Goal: Transaction & Acquisition: Purchase product/service

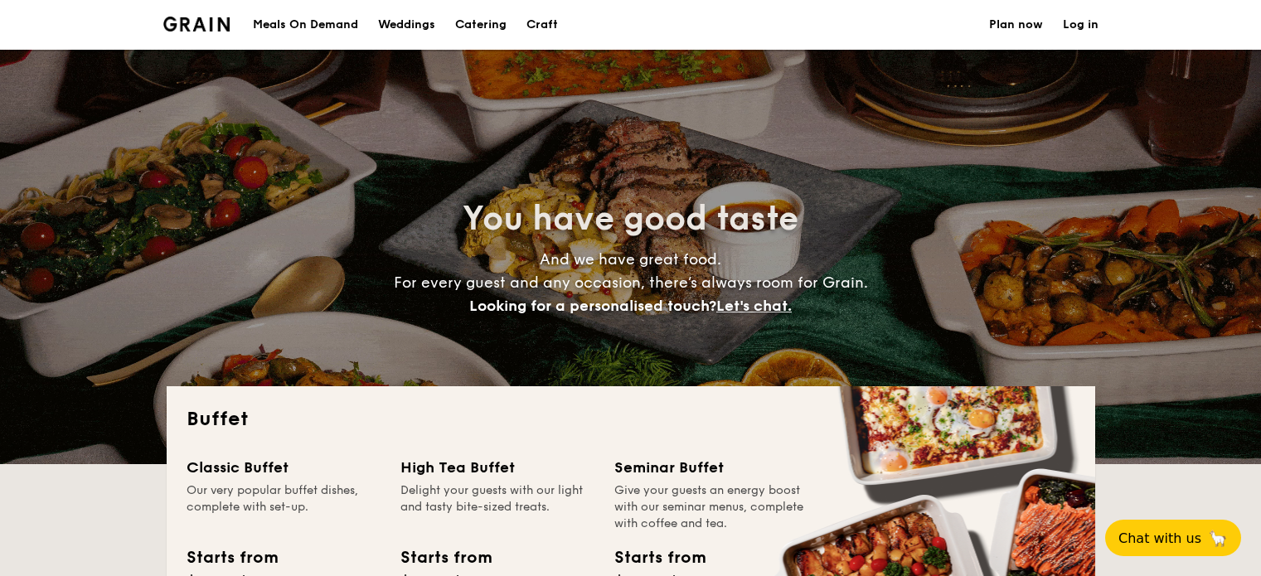
select select
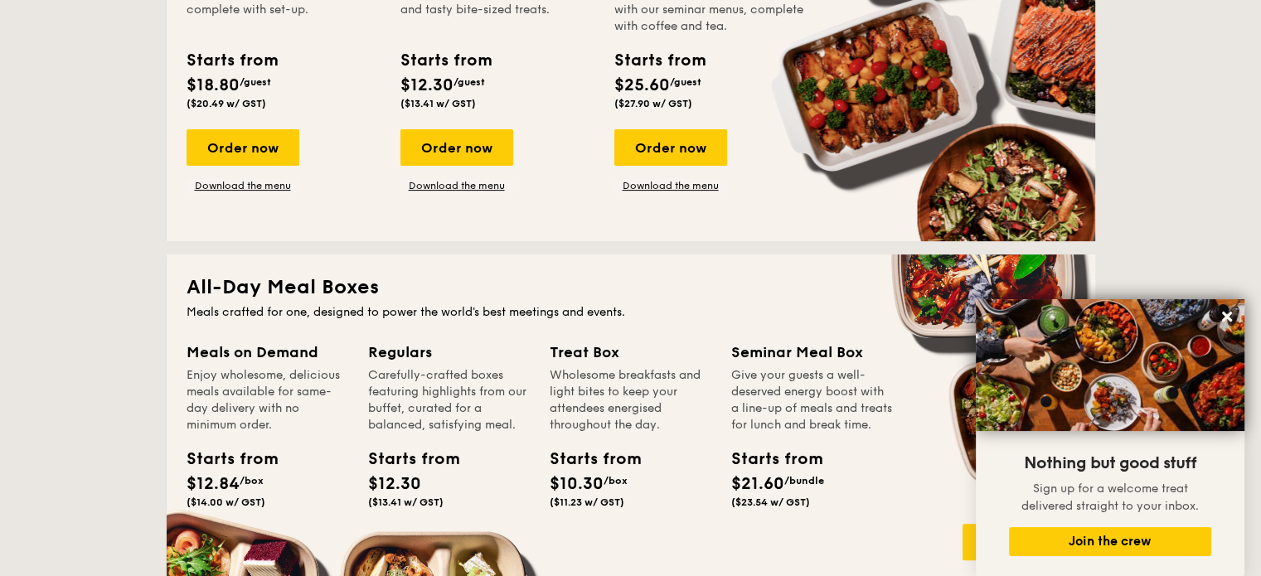
scroll to position [332, 0]
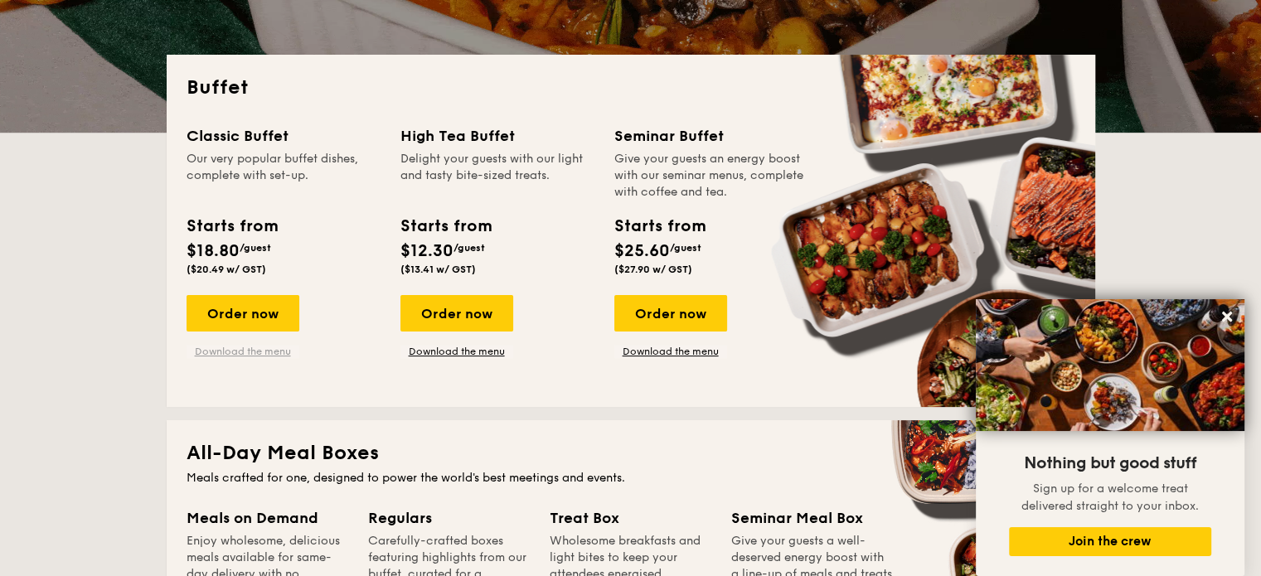
click at [209, 350] on link "Download the menu" at bounding box center [243, 351] width 113 height 13
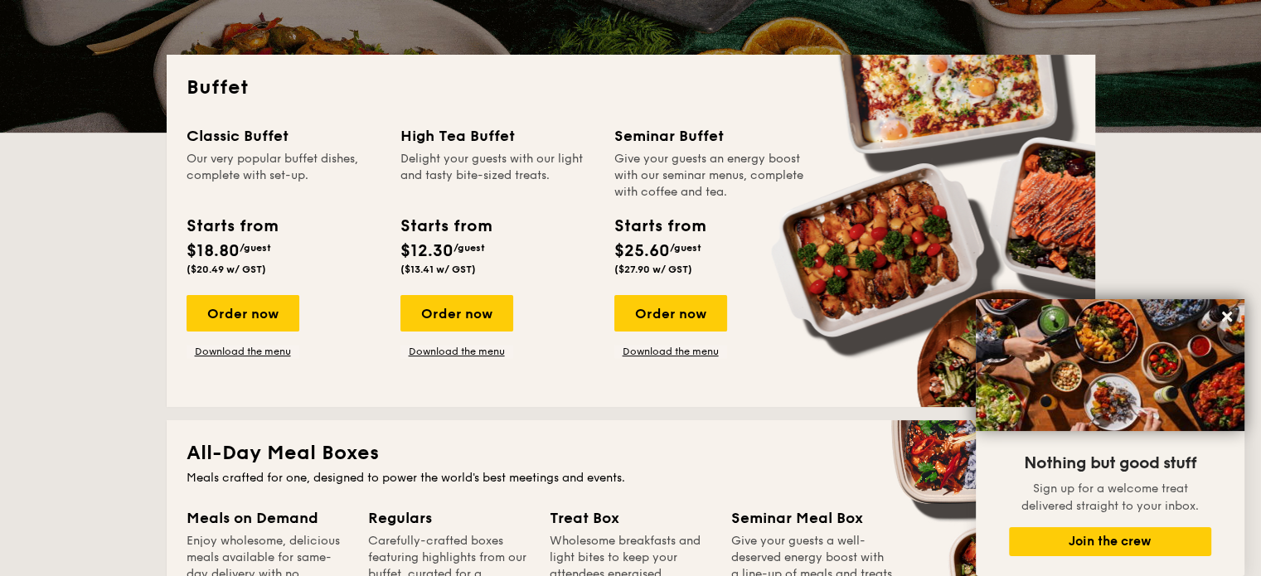
click at [872, 459] on h2 "All-Day Meal Boxes" at bounding box center [631, 453] width 889 height 27
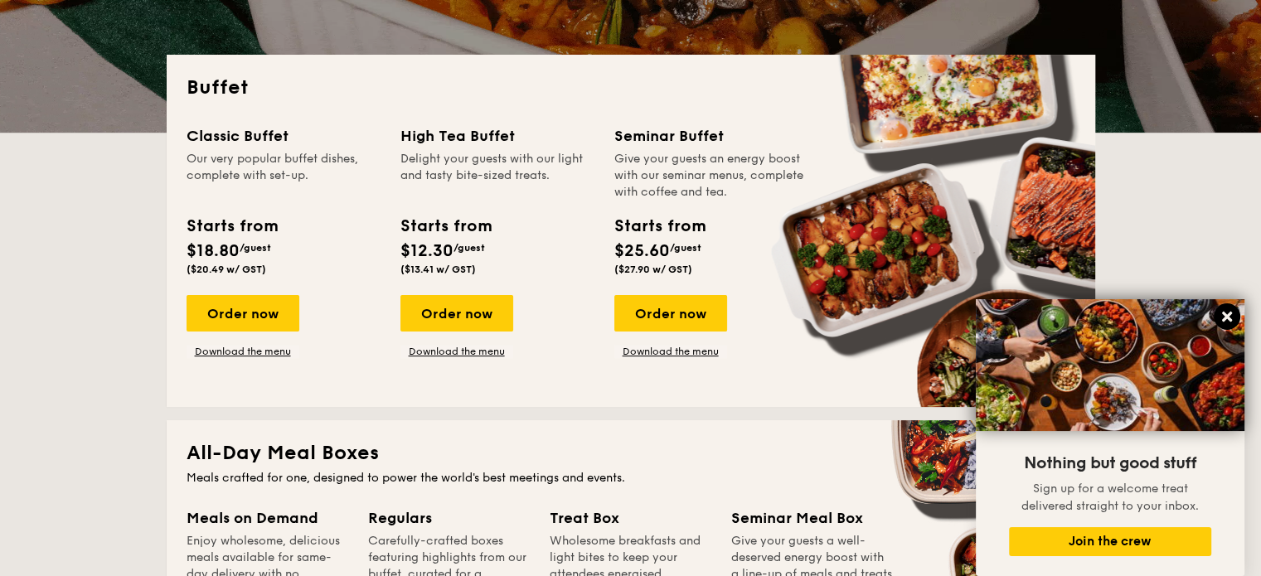
click at [1225, 316] on icon at bounding box center [1227, 317] width 10 height 10
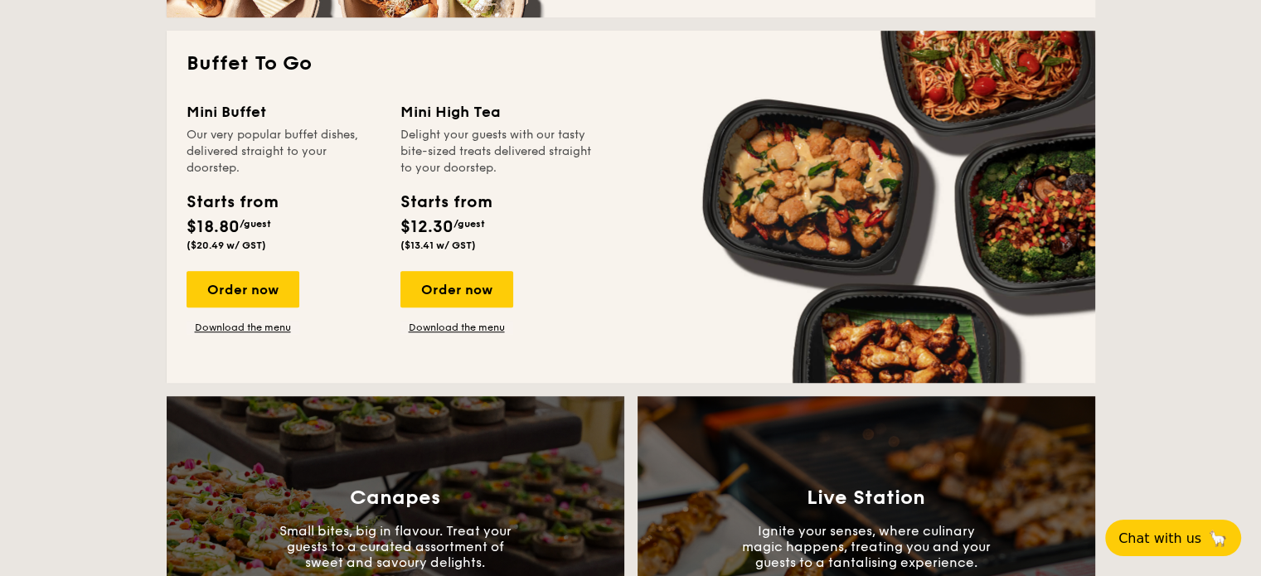
scroll to position [1244, 0]
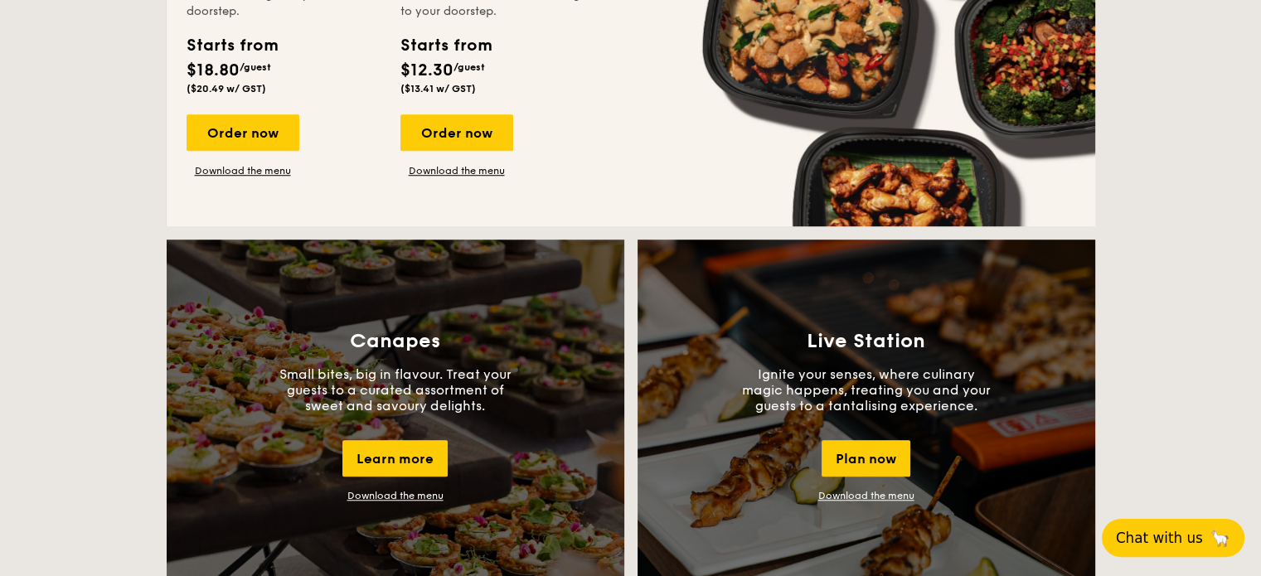
click at [1190, 550] on button "Chat with us 🦙" at bounding box center [1173, 538] width 143 height 38
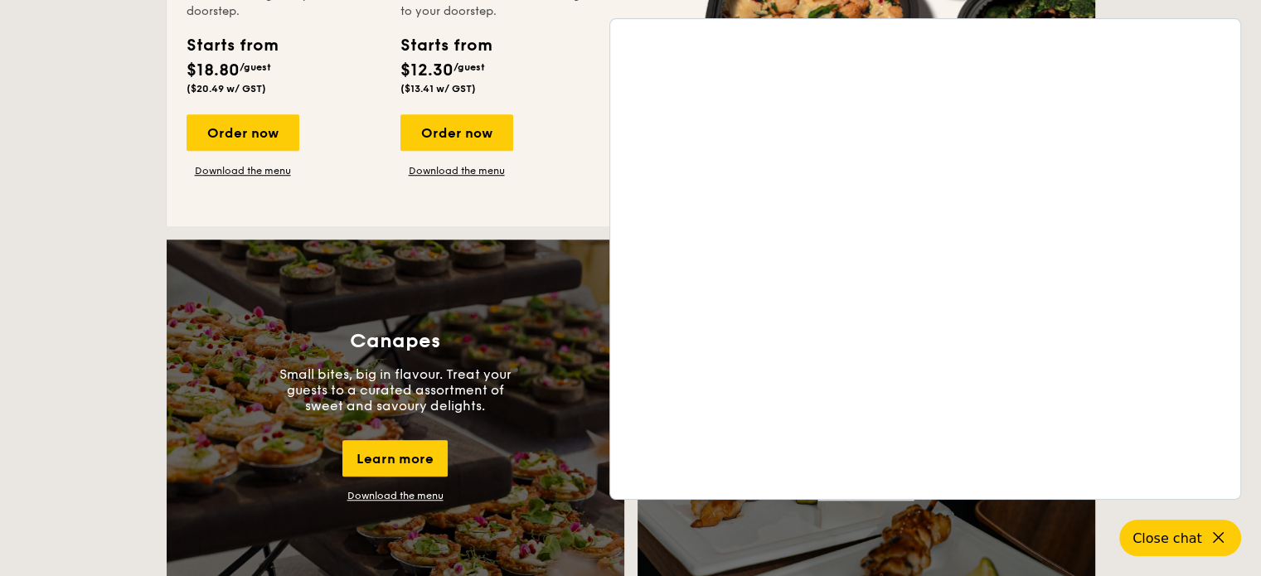
click at [542, 156] on div "Order now Download the menu" at bounding box center [498, 145] width 194 height 63
click at [1196, 537] on span "Close chat" at bounding box center [1166, 538] width 73 height 17
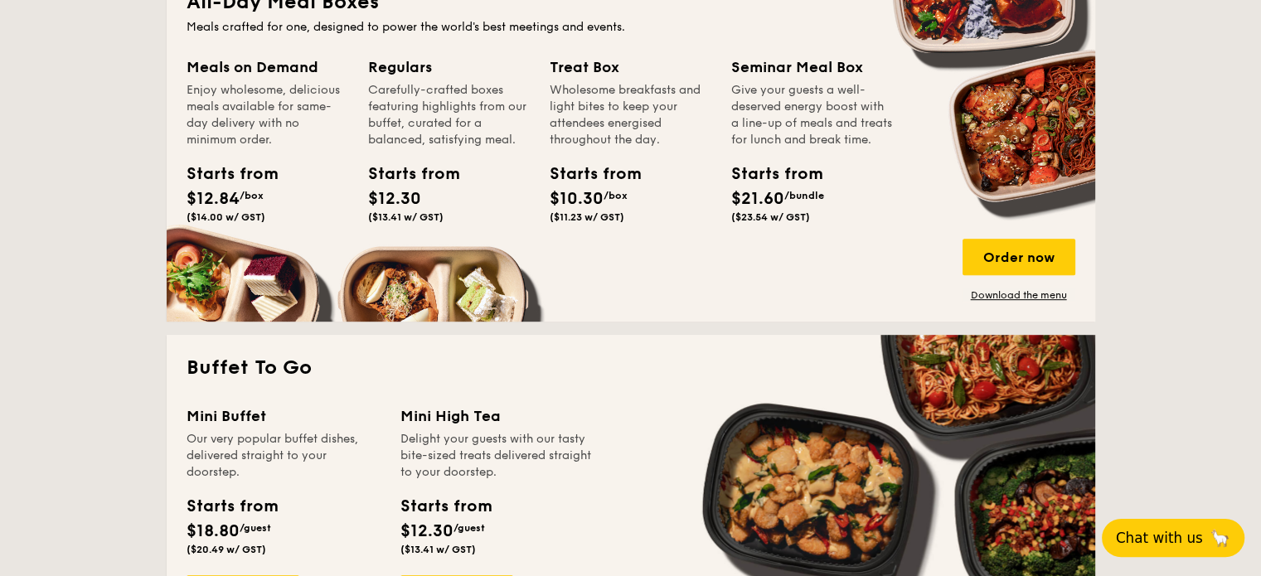
scroll to position [829, 0]
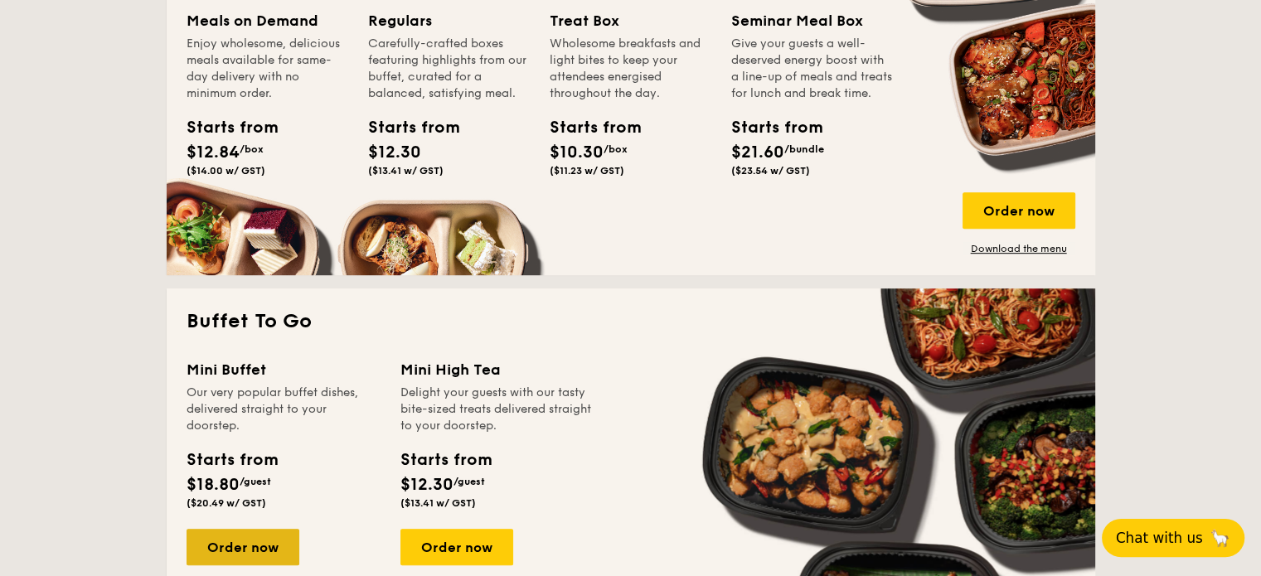
click at [249, 553] on div "Order now" at bounding box center [243, 547] width 113 height 36
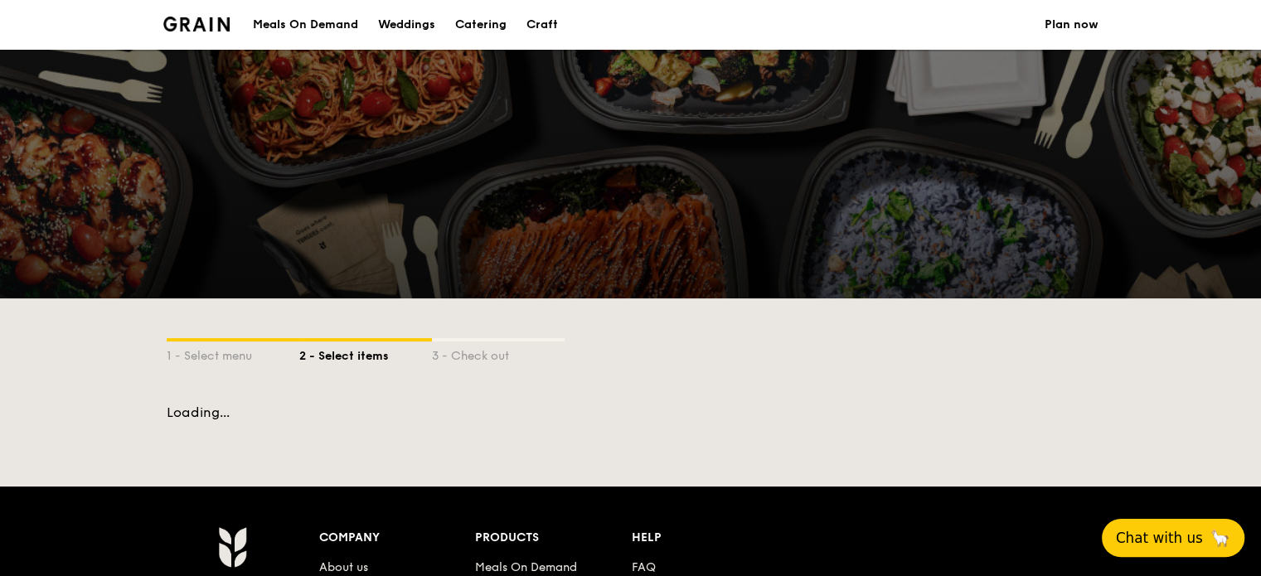
scroll to position [166, 0]
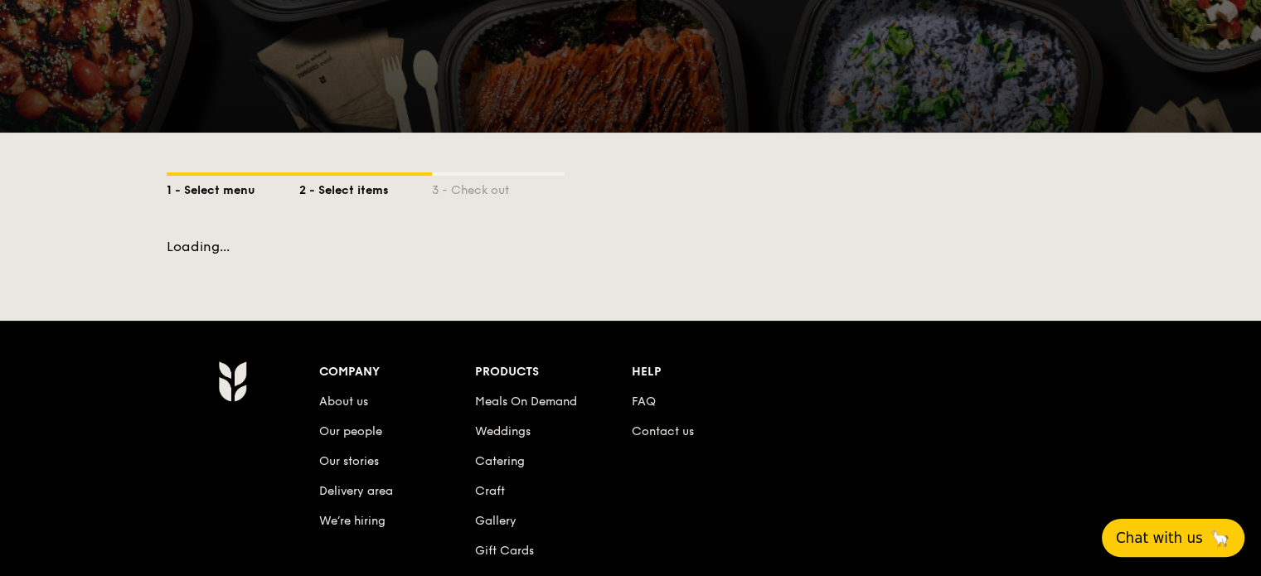
click at [200, 198] on div "1 - Select menu" at bounding box center [233, 187] width 133 height 23
select select
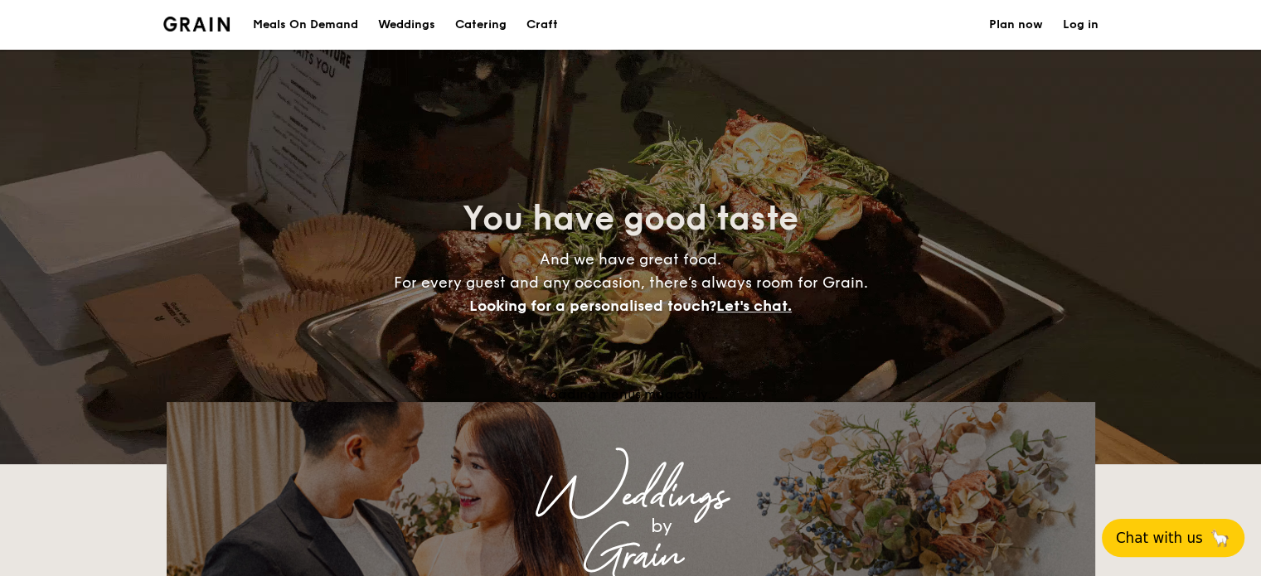
click at [332, 25] on div "Meals On Demand" at bounding box center [305, 25] width 105 height 50
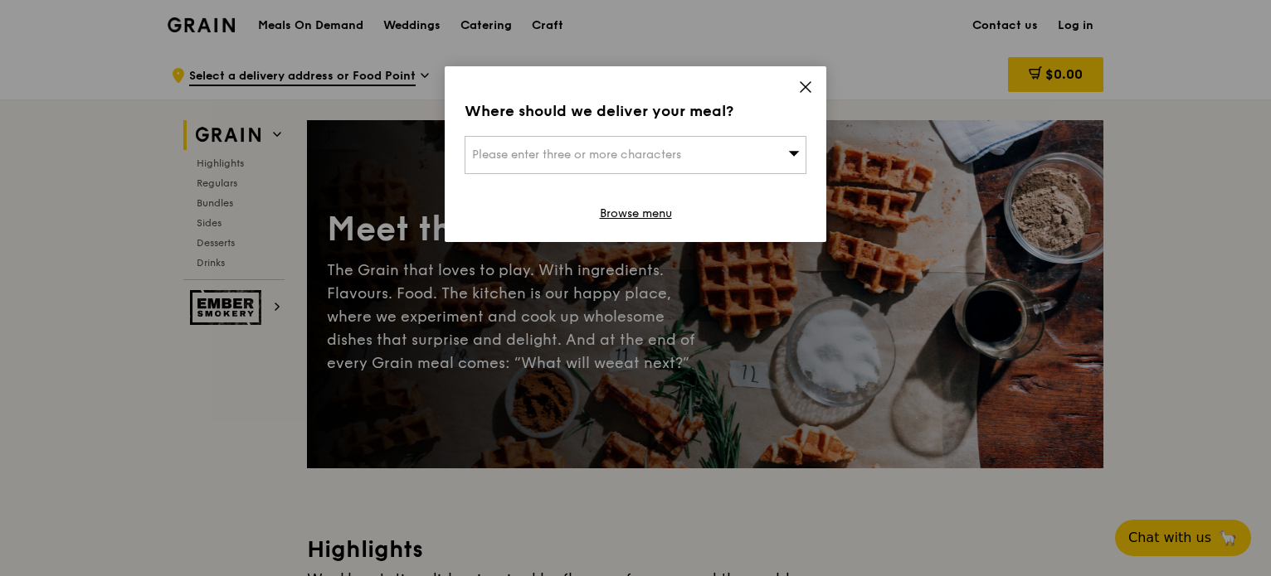
click at [800, 92] on icon at bounding box center [805, 87] width 10 height 10
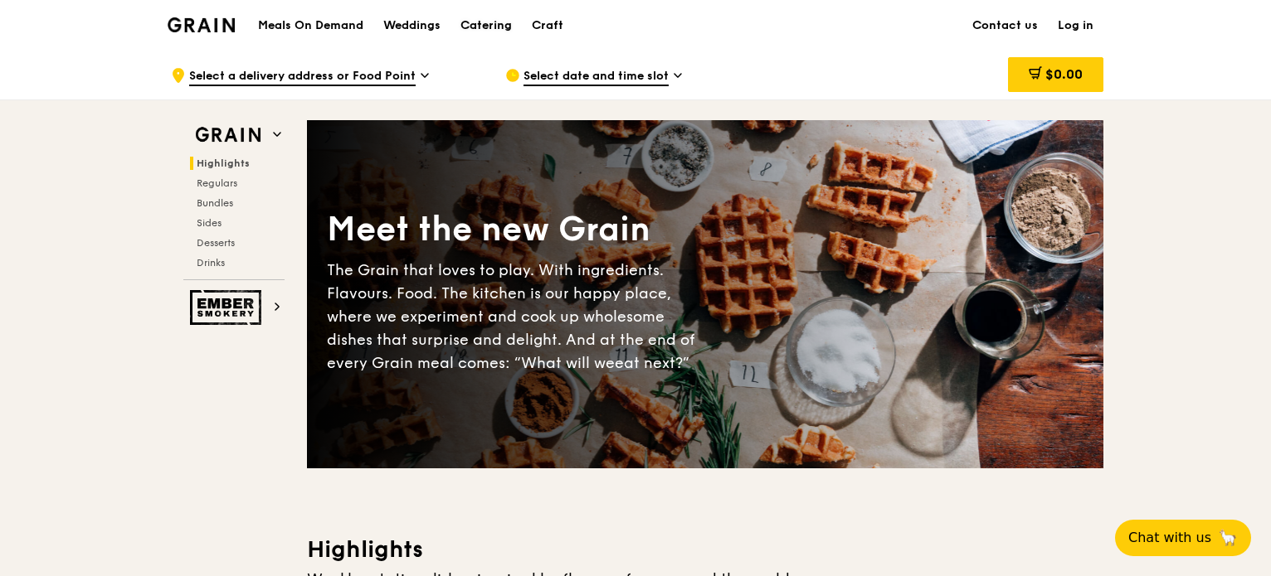
click at [481, 17] on div "Catering" at bounding box center [485, 26] width 51 height 50
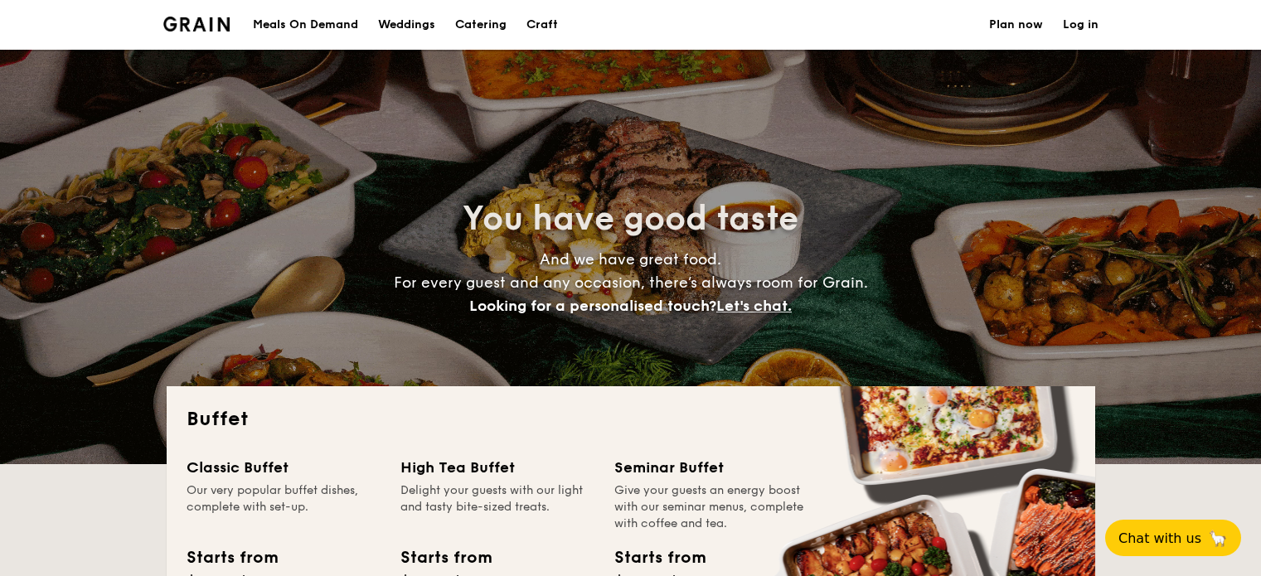
select select
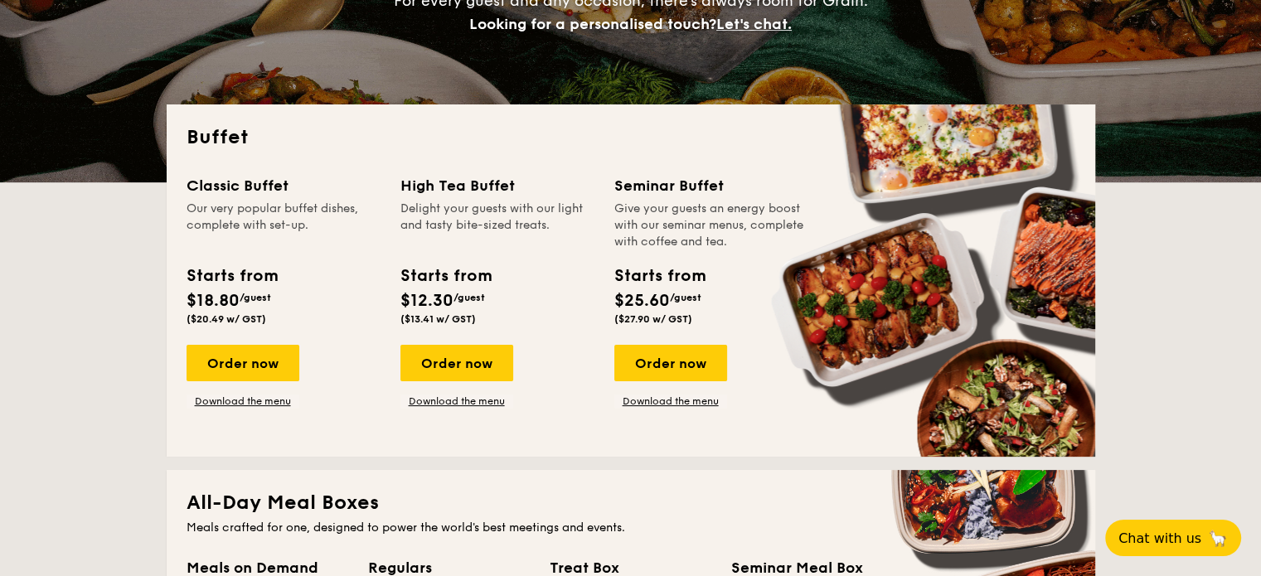
scroll to position [332, 0]
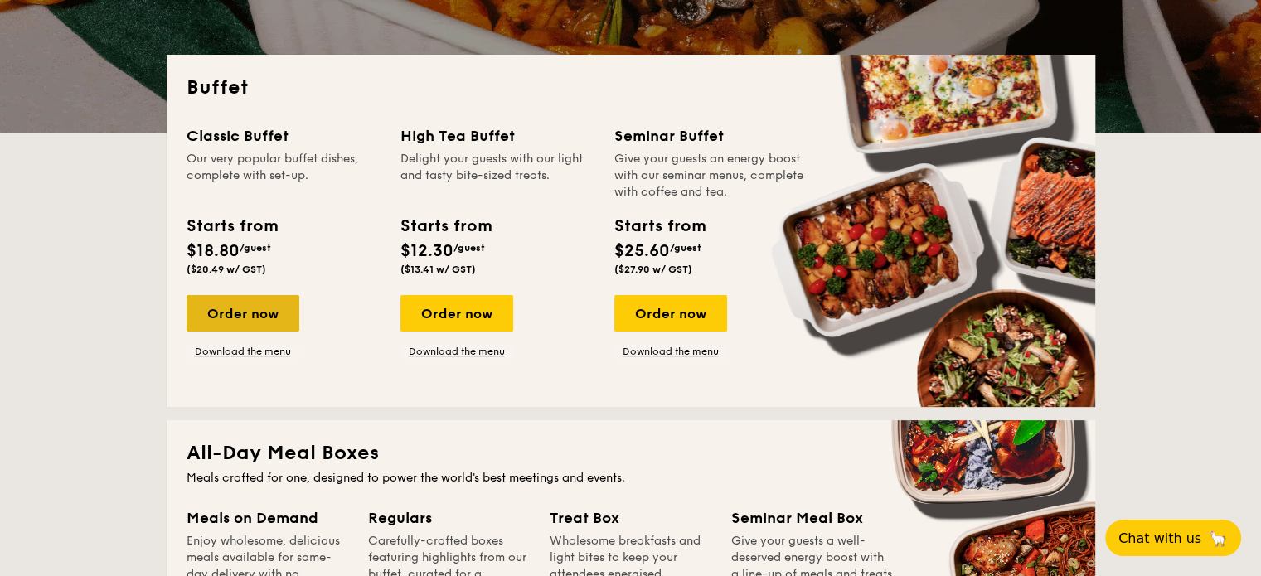
click at [244, 319] on div "Order now" at bounding box center [243, 313] width 113 height 36
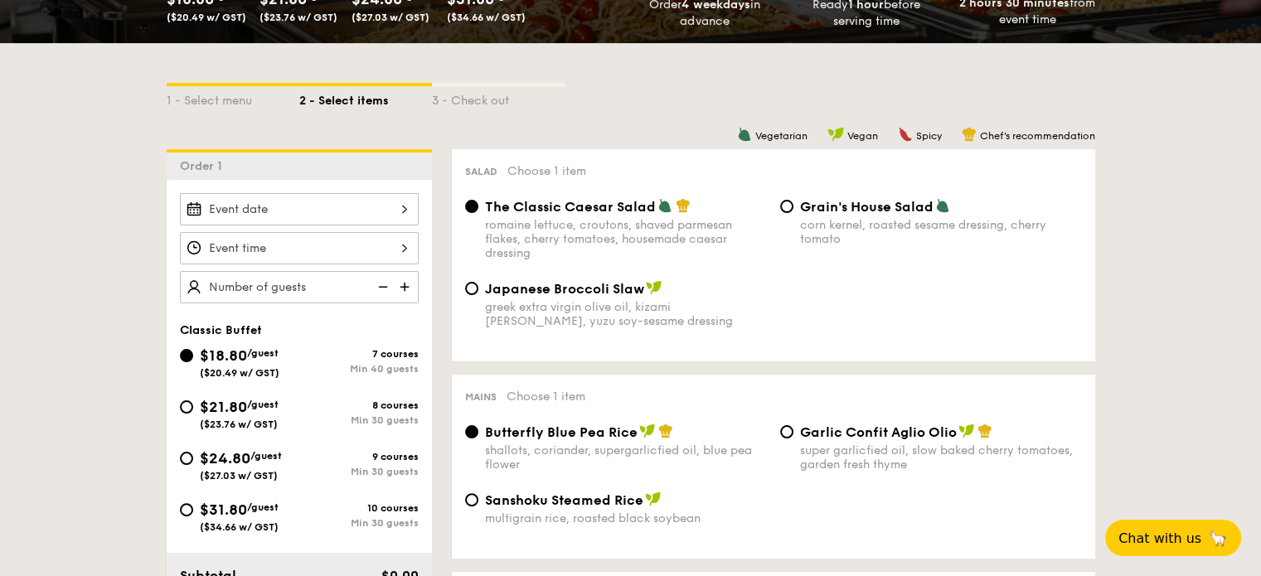
scroll to position [498, 0]
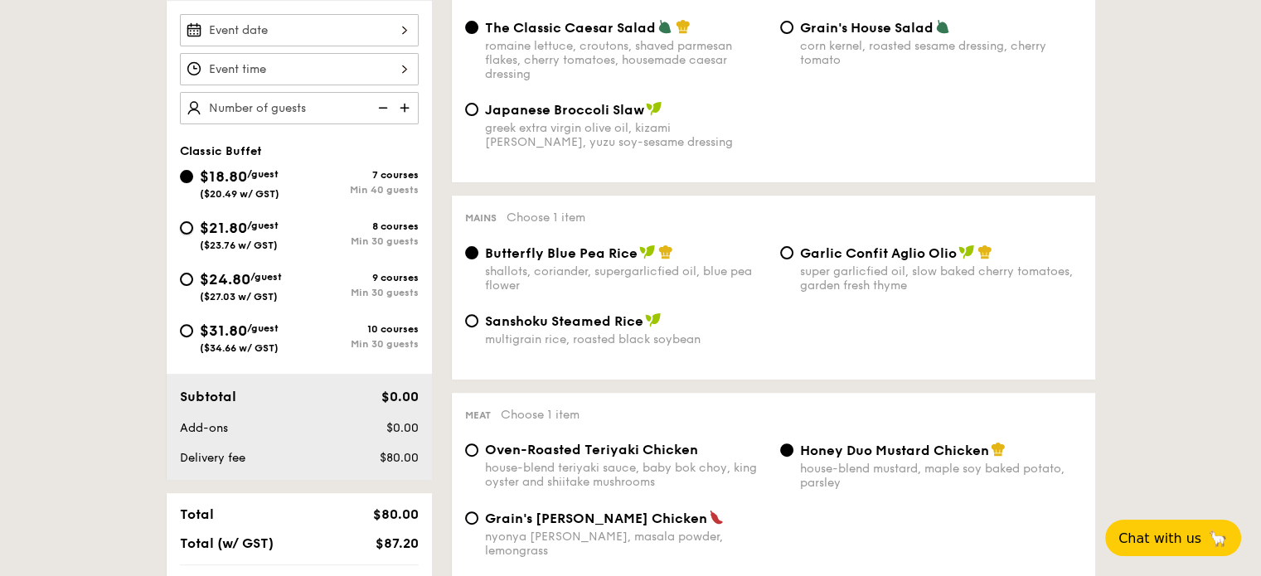
drag, startPoint x: 182, startPoint y: 227, endPoint x: 377, endPoint y: 368, distance: 239.9
click at [183, 227] on input "$21.80 /guest ($23.76 w/ GST) 8 courses Min 30 guests" at bounding box center [186, 227] width 13 height 13
radio input "true"
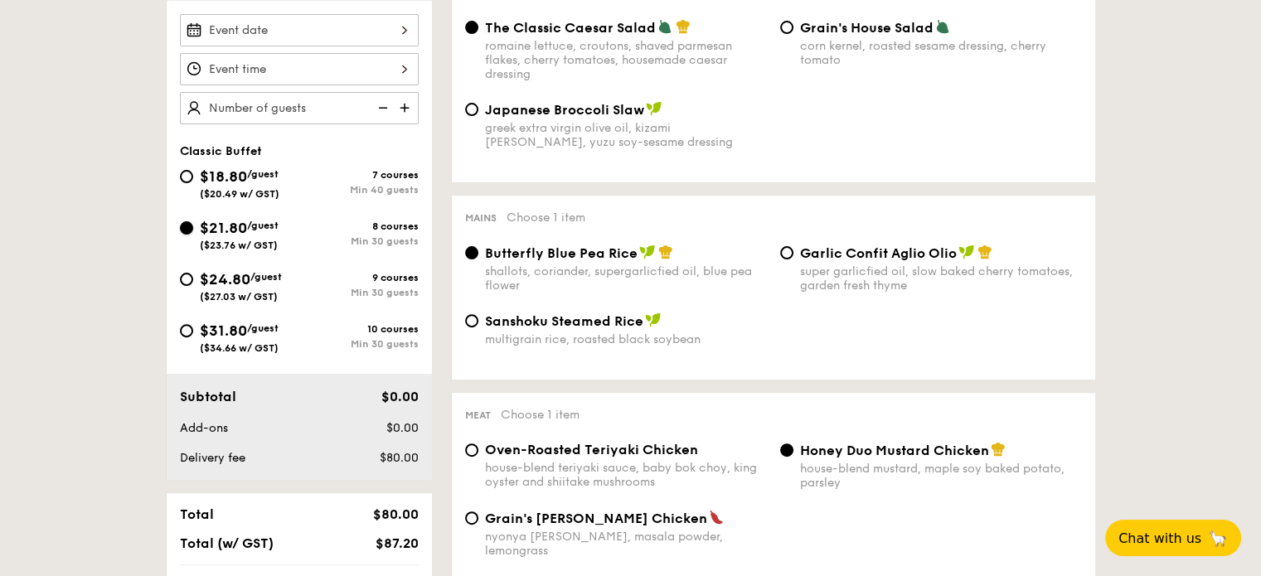
radio input "true"
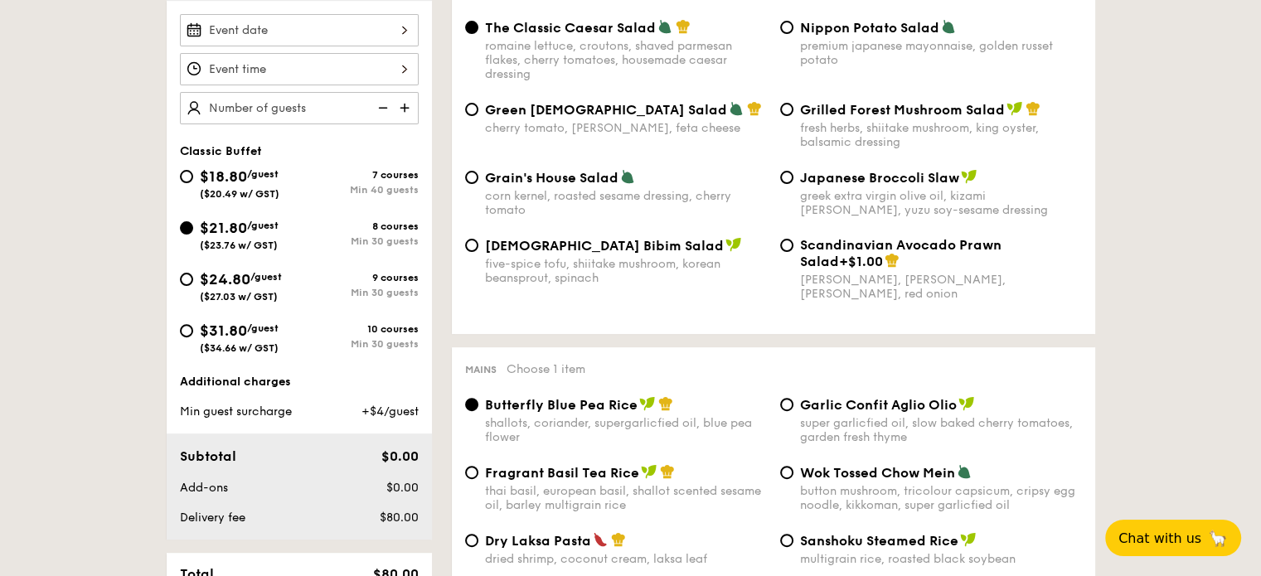
click at [405, 32] on div at bounding box center [299, 30] width 239 height 32
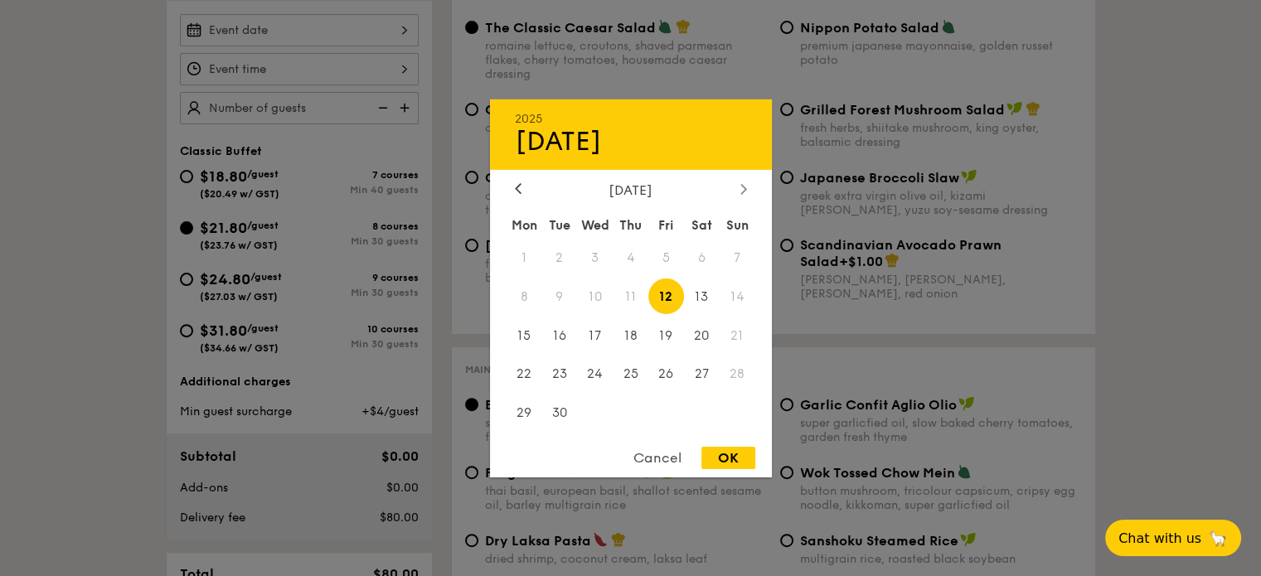
click at [746, 191] on div at bounding box center [743, 190] width 15 height 16
click at [698, 336] on span "15" at bounding box center [702, 336] width 36 height 36
click at [667, 336] on span "14" at bounding box center [667, 336] width 36 height 36
click at [723, 464] on div "OK" at bounding box center [729, 458] width 54 height 22
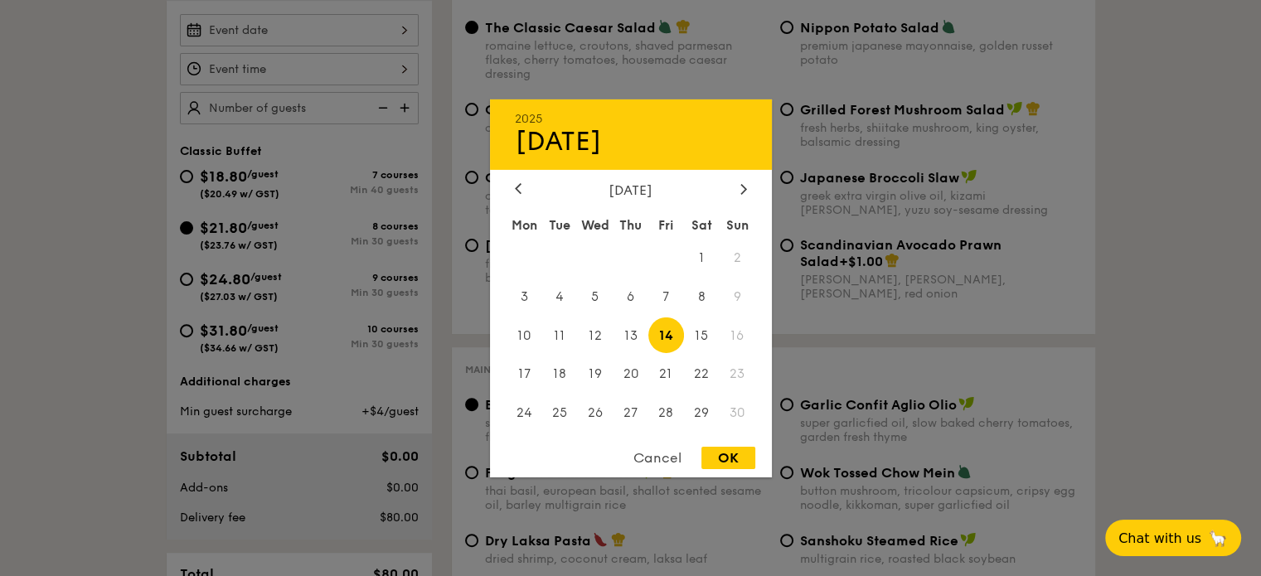
type input "Nov 14, 2025"
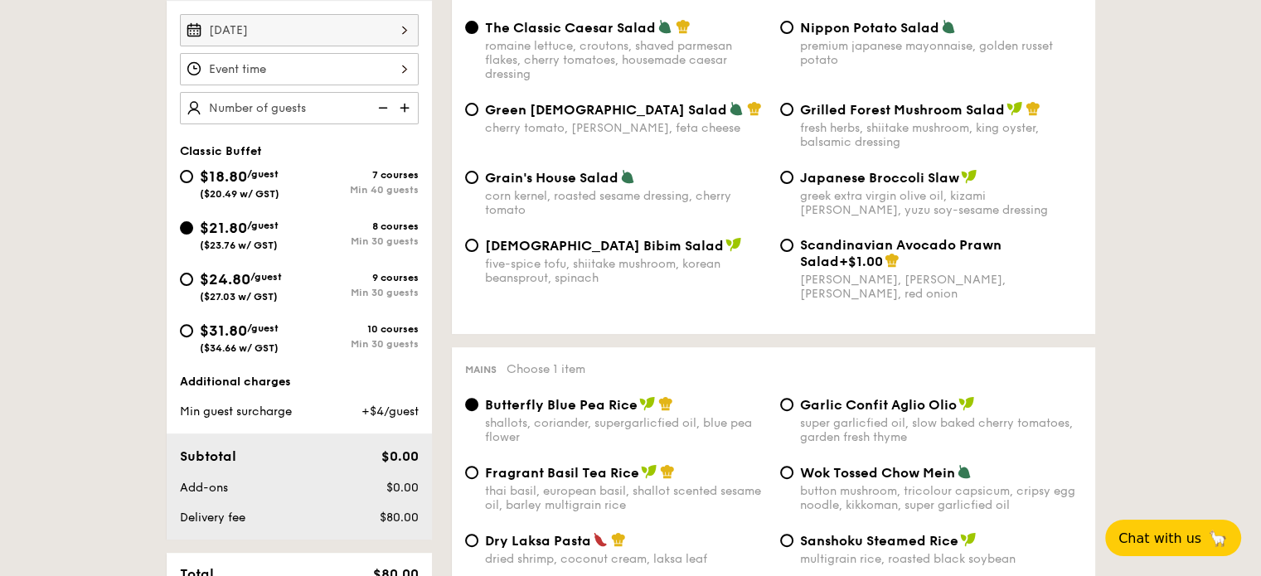
click at [404, 69] on div at bounding box center [299, 69] width 239 height 32
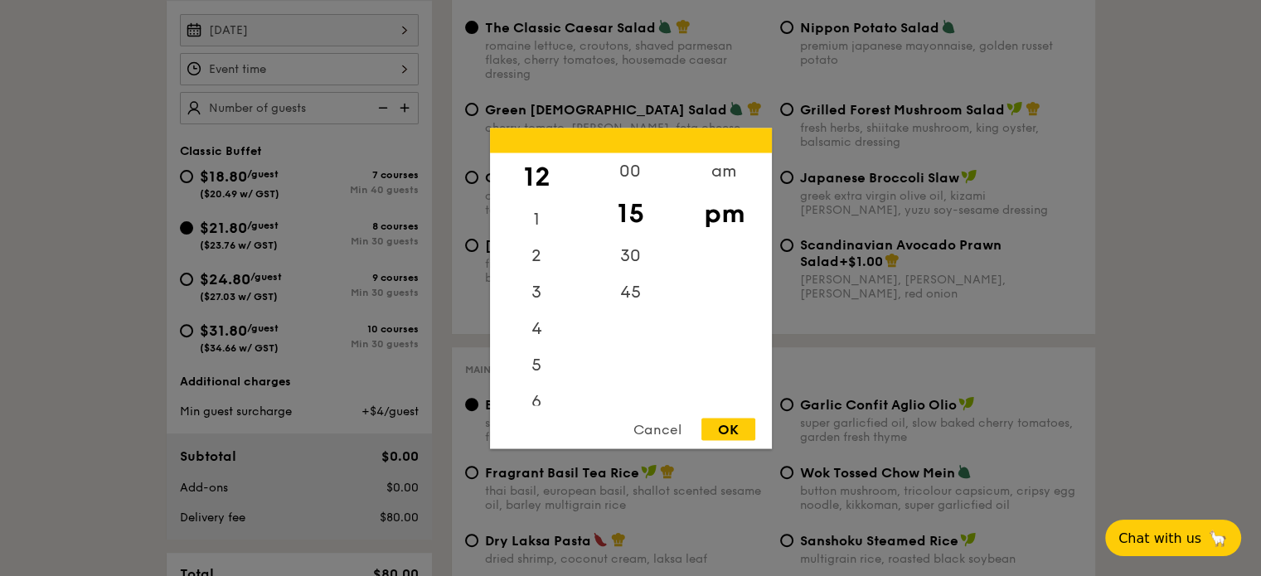
click at [537, 177] on div "12" at bounding box center [537, 177] width 94 height 48
click at [727, 178] on div "am" at bounding box center [725, 177] width 94 height 48
click at [720, 225] on div "pm" at bounding box center [725, 225] width 94 height 48
click at [639, 177] on div "00" at bounding box center [631, 177] width 94 height 48
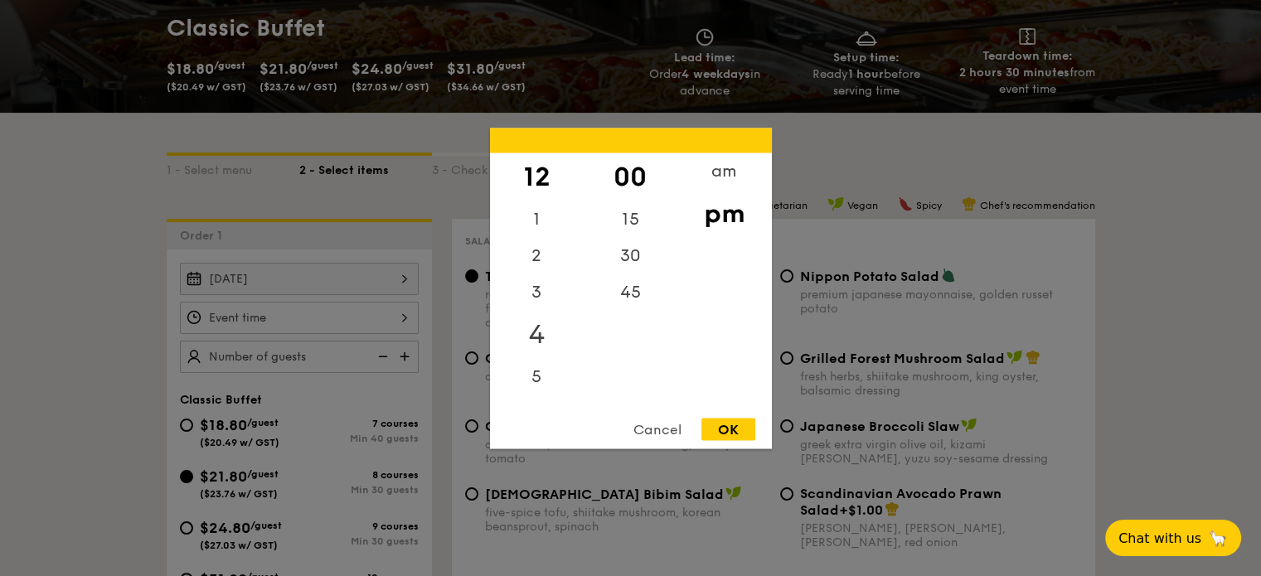
scroll to position [249, 0]
click at [742, 425] on div "OK" at bounding box center [729, 429] width 54 height 22
type input "12:00PM"
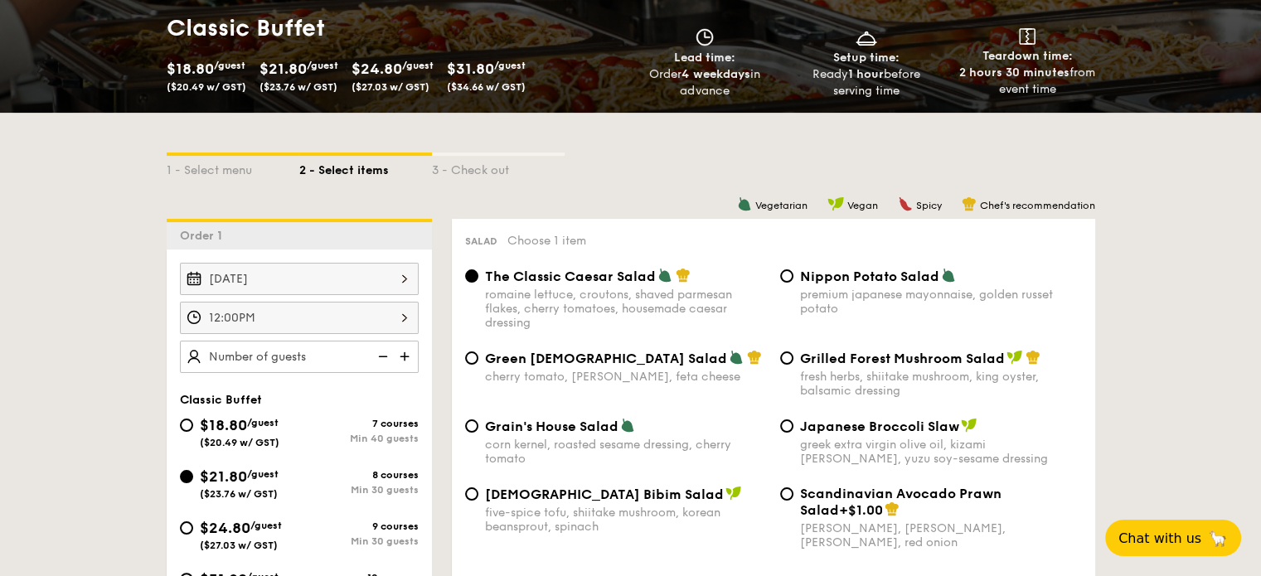
click at [405, 354] on img at bounding box center [406, 357] width 25 height 32
click at [402, 354] on img at bounding box center [406, 357] width 25 height 32
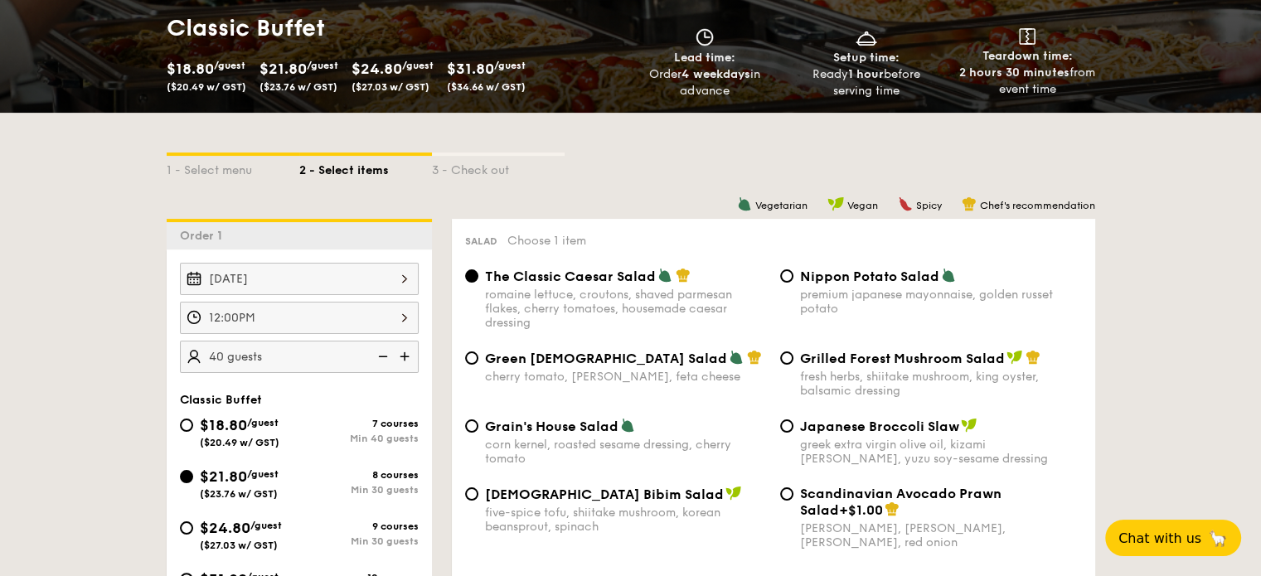
click at [402, 354] on img at bounding box center [406, 357] width 25 height 32
type input "45 guests"
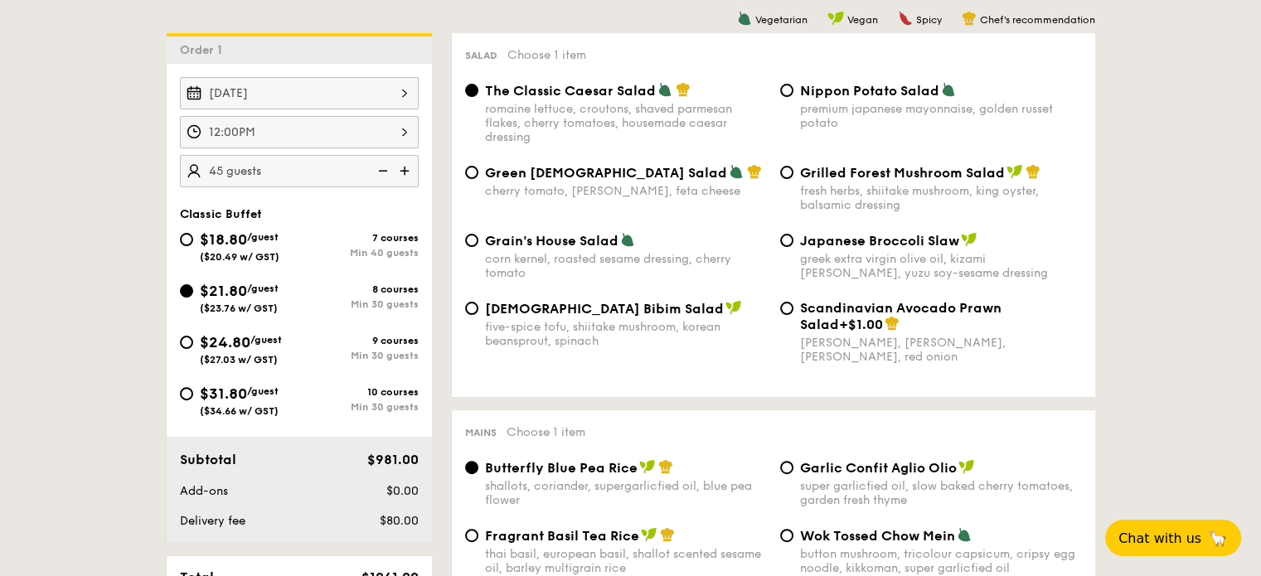
scroll to position [415, 0]
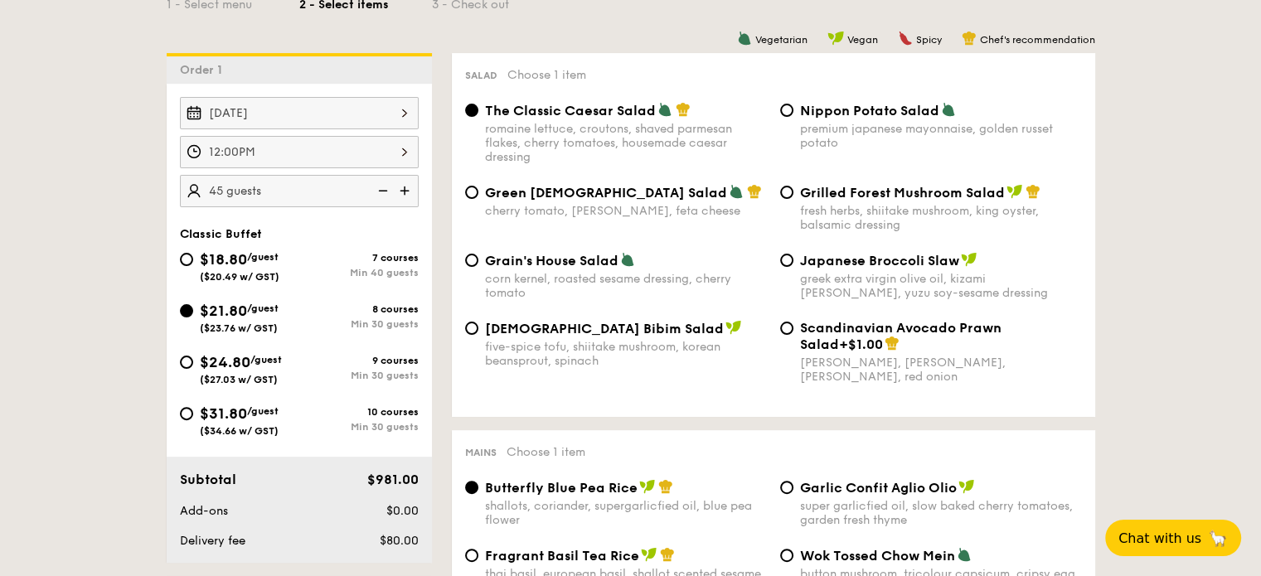
click at [783, 187] on div "Grilled Forest Mushroom Salad fresh herbs, shiitake mushroom, king oyster, bals…" at bounding box center [931, 208] width 315 height 48
click at [493, 337] on span "Korean Bibim Salad" at bounding box center [604, 329] width 239 height 16
click at [479, 335] on input "Korean Bibim Salad five-spice tofu, shiitake mushroom, korean beansprout, spina…" at bounding box center [471, 328] width 13 height 13
radio input "true"
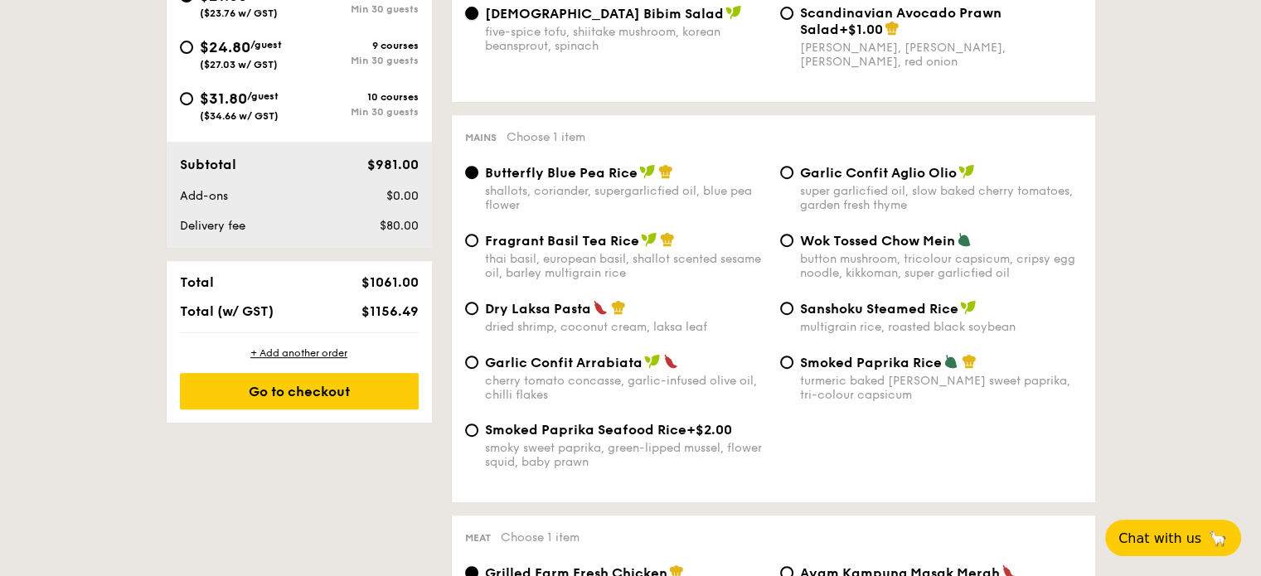
scroll to position [746, 0]
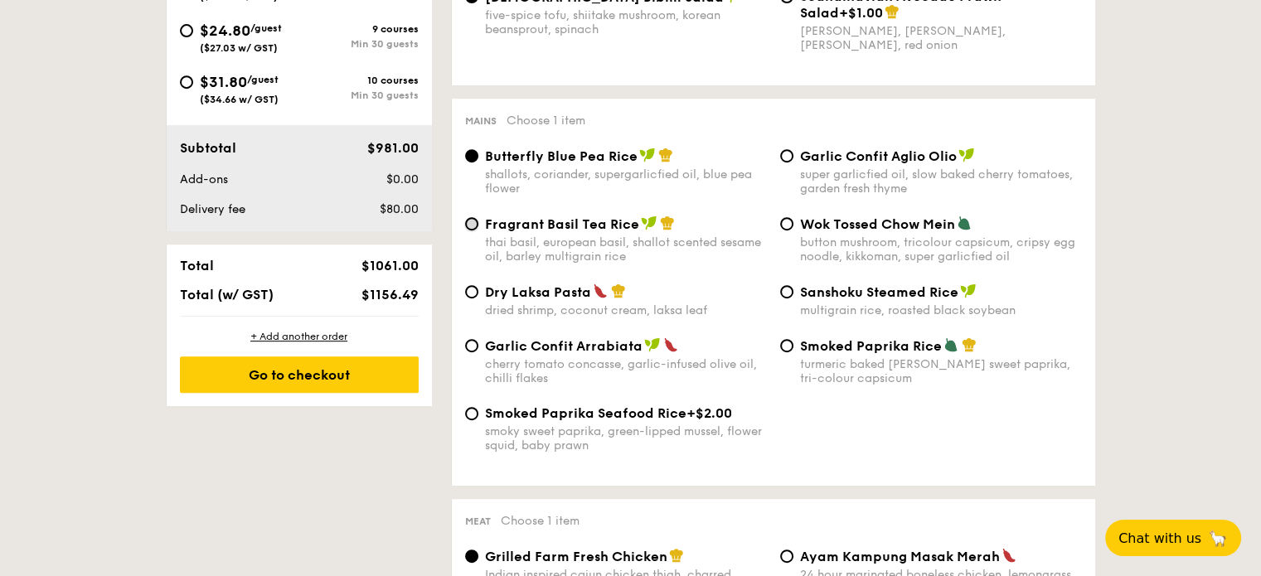
click at [469, 231] on input "Fragrant Basil Tea Rice thai basil, european basil, shallot scented sesame oil,…" at bounding box center [471, 223] width 13 height 13
radio input "true"
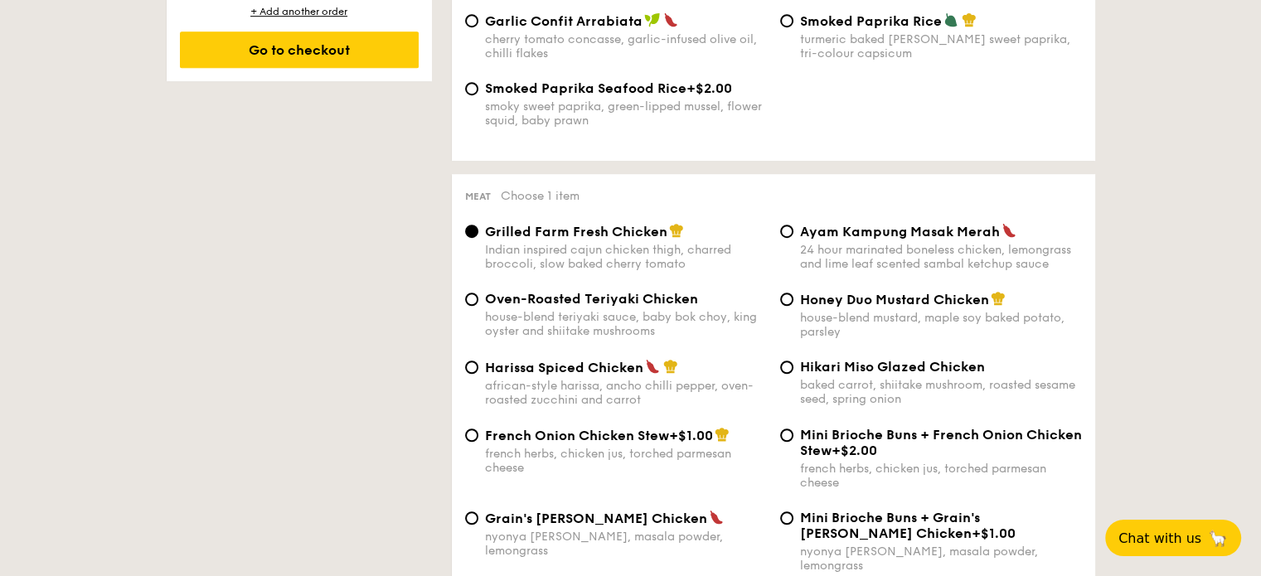
scroll to position [1161, 0]
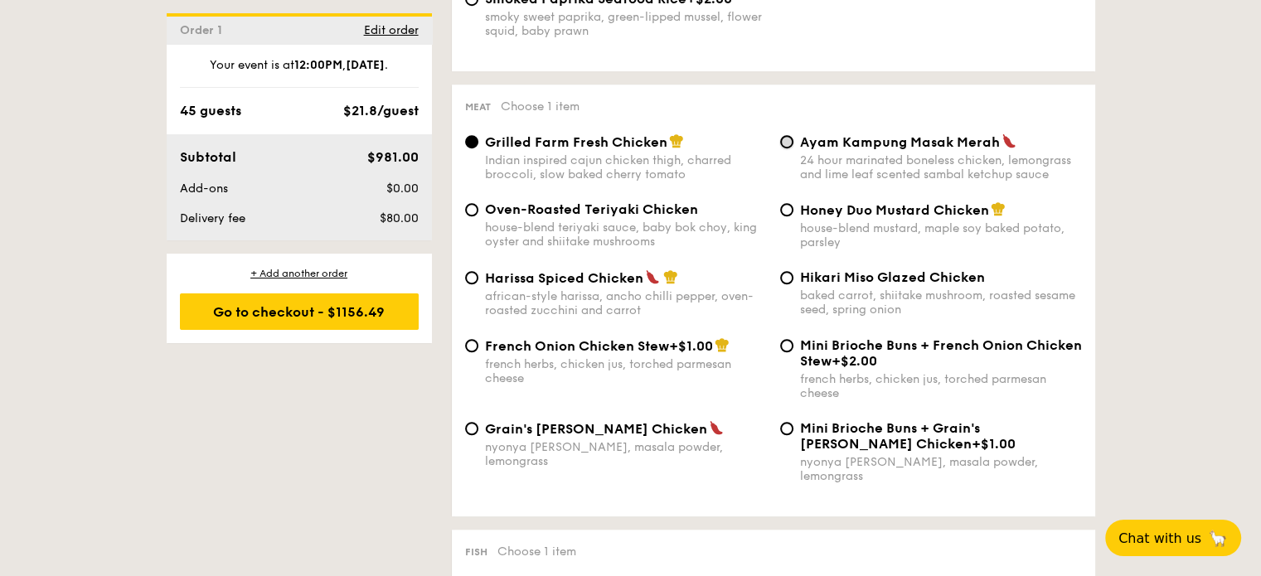
click at [791, 148] on input "Ayam Kampung Masak Merah 24 hour marinated boneless chicken, lemongrass and lim…" at bounding box center [786, 141] width 13 height 13
radio input "true"
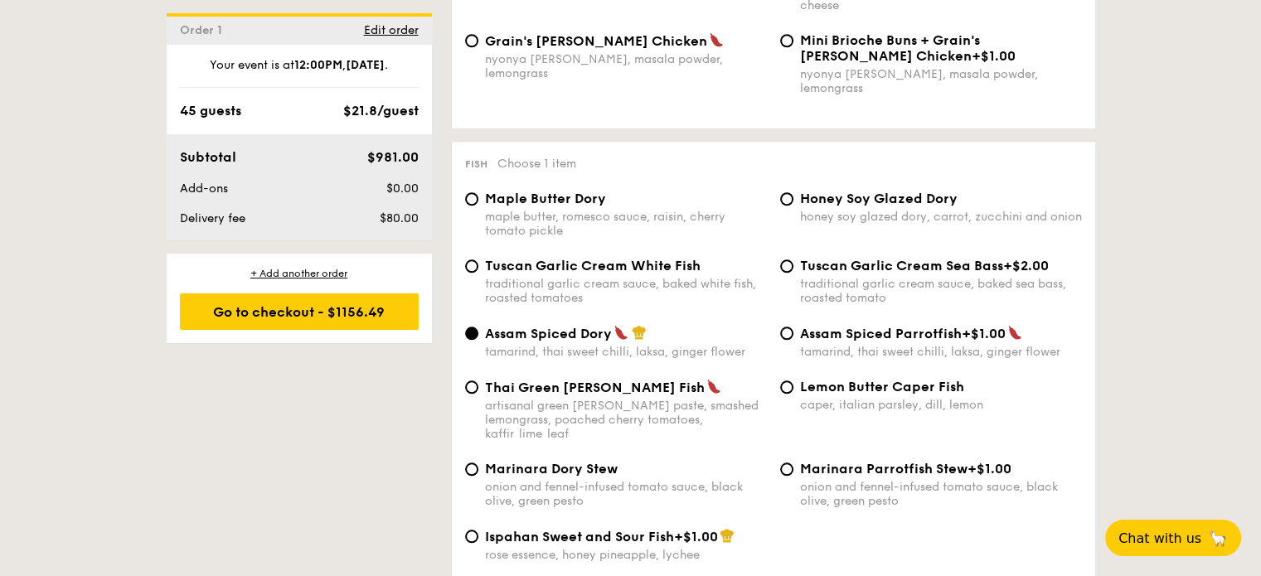
scroll to position [1576, 0]
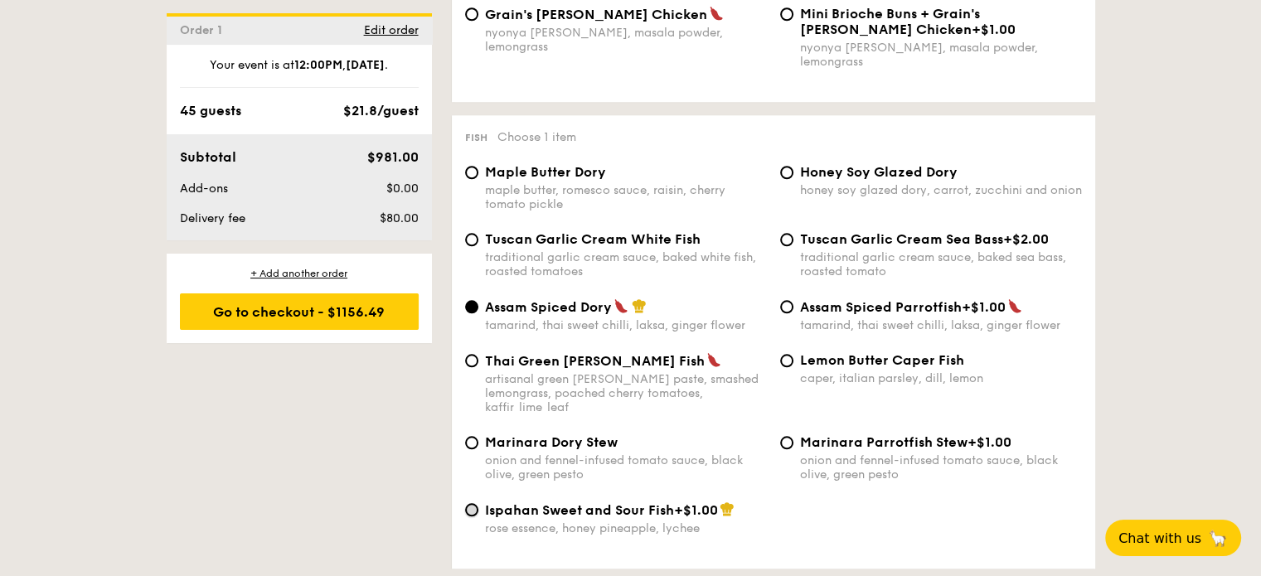
click at [468, 503] on input "Ispahan Sweet and Sour Fish +$1.00 rose essence, honey pineapple, lychee" at bounding box center [471, 509] width 13 height 13
radio input "true"
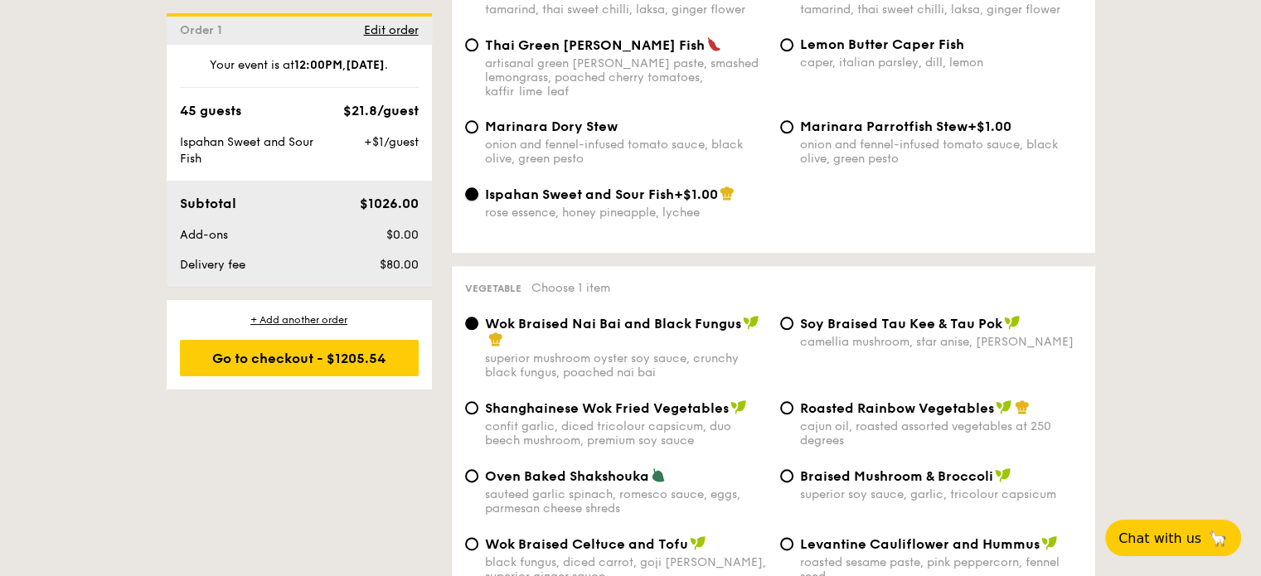
scroll to position [1990, 0]
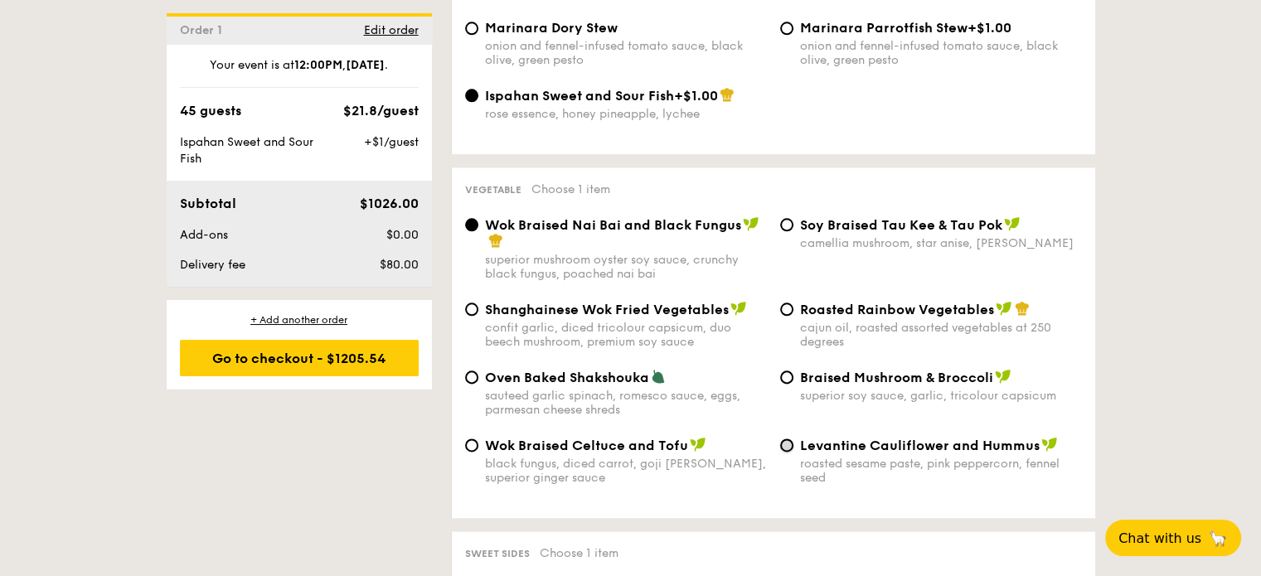
click at [792, 440] on input "Levantine Cauliflower and Hummus roasted sesame paste, pink peppercorn, fennel …" at bounding box center [786, 445] width 13 height 13
radio input "true"
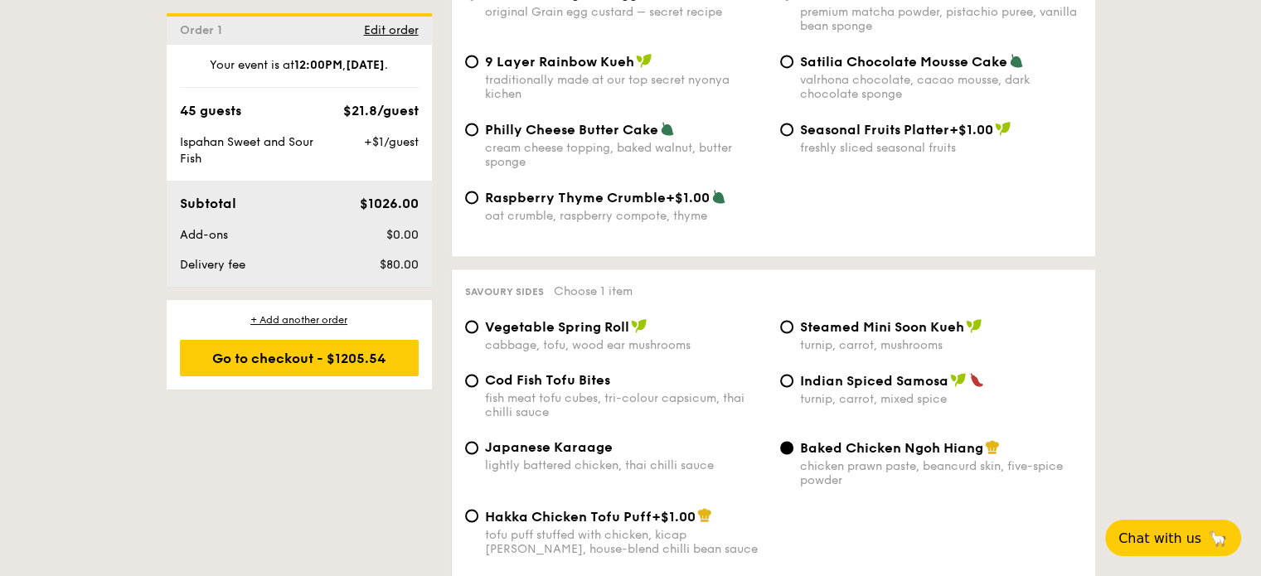
scroll to position [2820, 0]
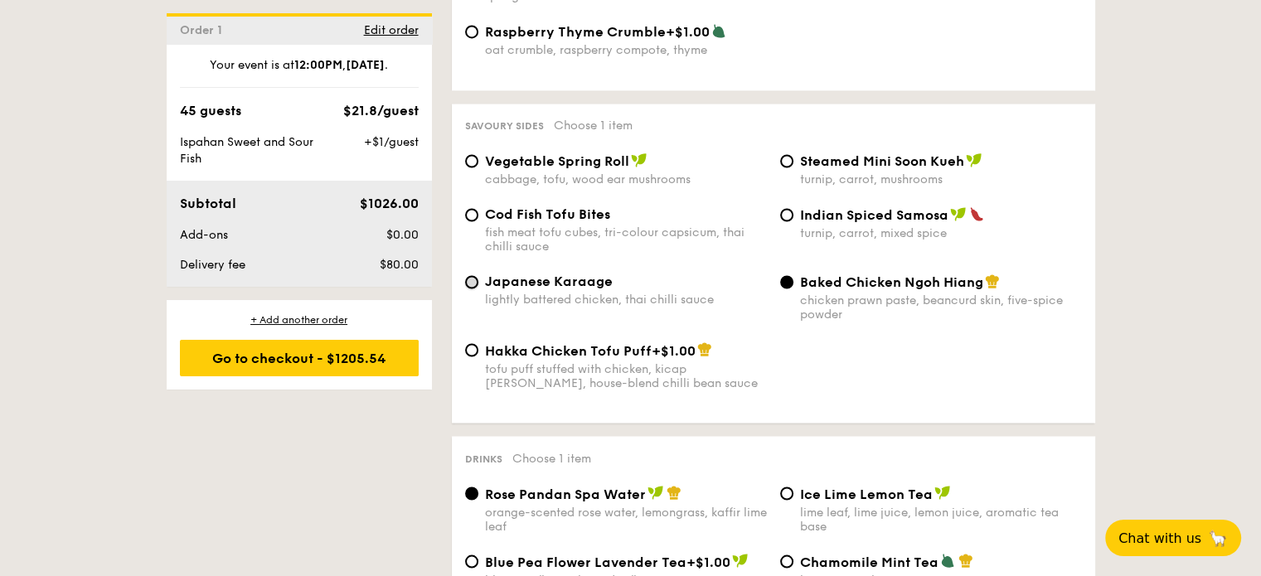
click at [475, 288] on input "Japanese Karaage lightly battered chicken, thai chilli sauce" at bounding box center [471, 281] width 13 height 13
radio input "true"
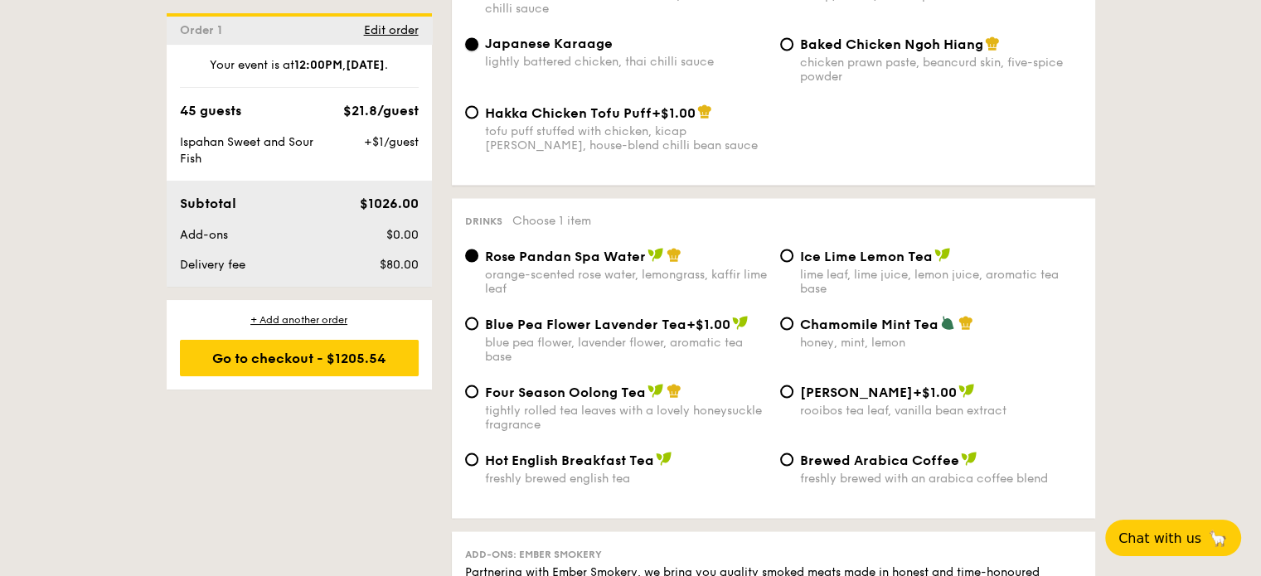
scroll to position [3069, 0]
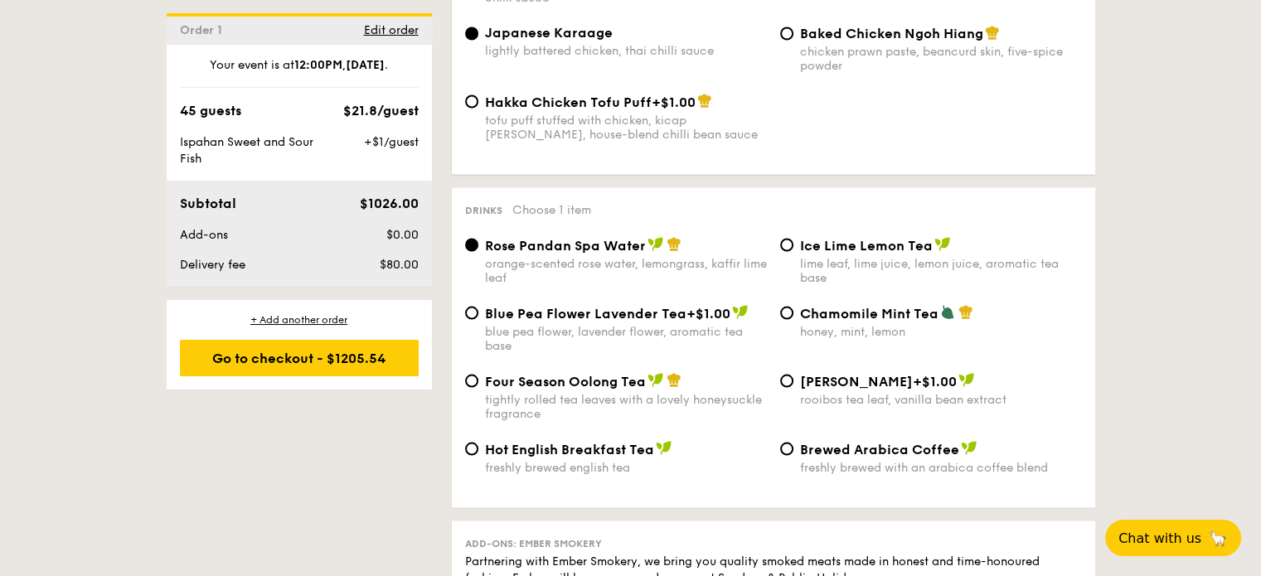
click at [800, 38] on span "Baked Chicken Ngoh Hiang" at bounding box center [891, 34] width 183 height 16
click at [794, 38] on input "Baked Chicken Ngoh Hiang chicken prawn paste, beancurd skin, five-spice powder" at bounding box center [786, 33] width 13 height 13
radio input "true"
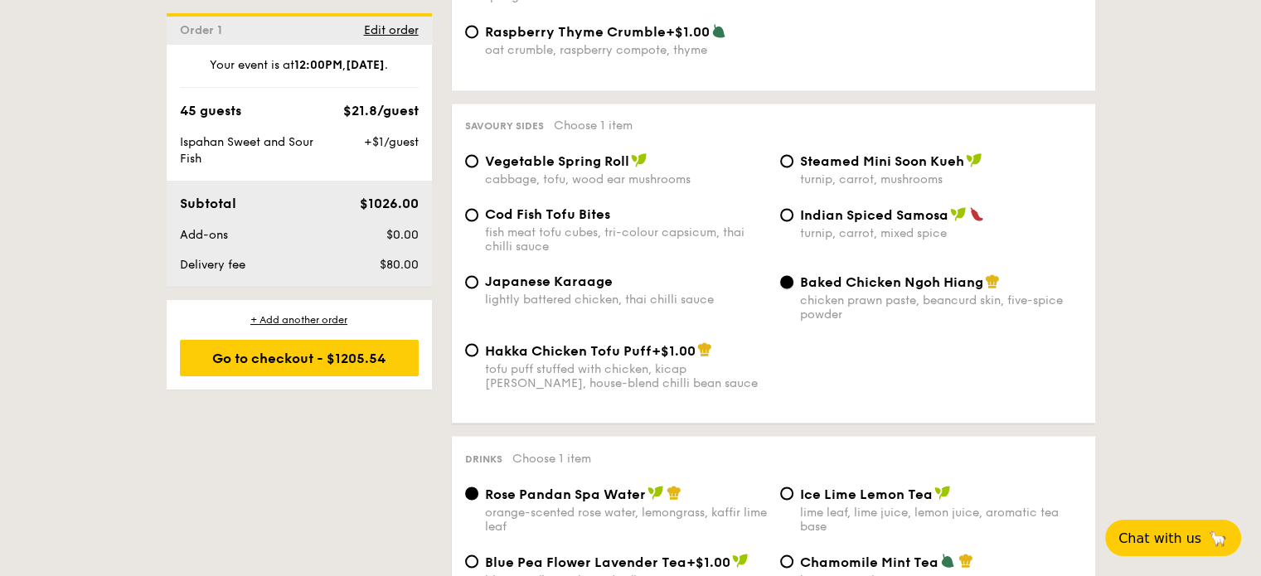
scroll to position [2488, 0]
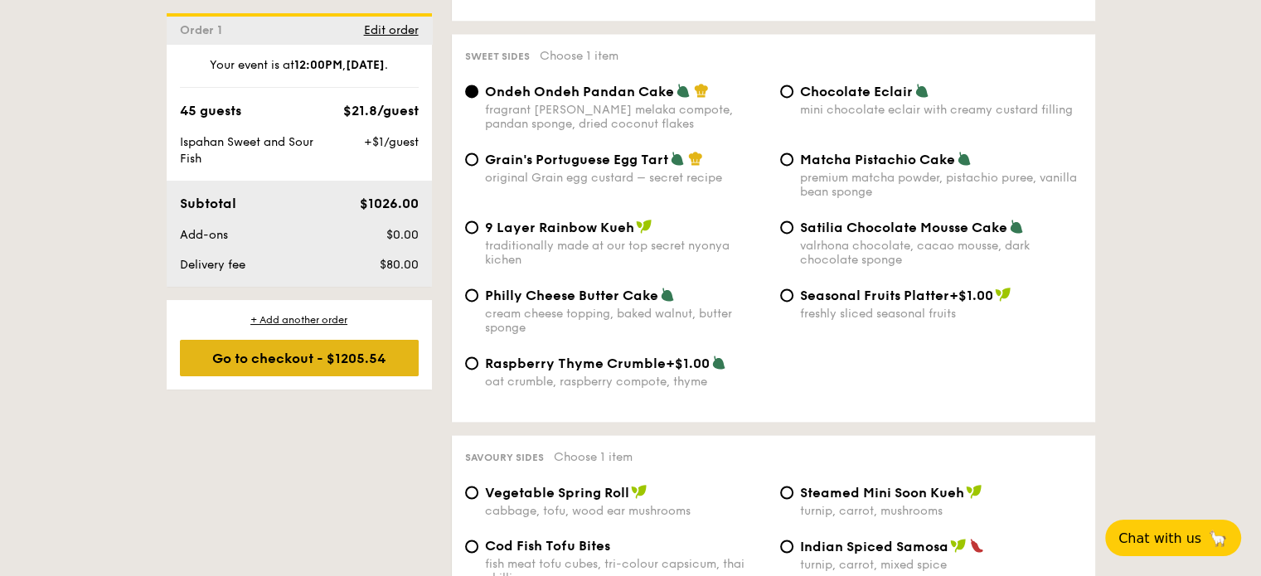
click at [346, 363] on div "Go to checkout - $1205.54" at bounding box center [299, 358] width 239 height 36
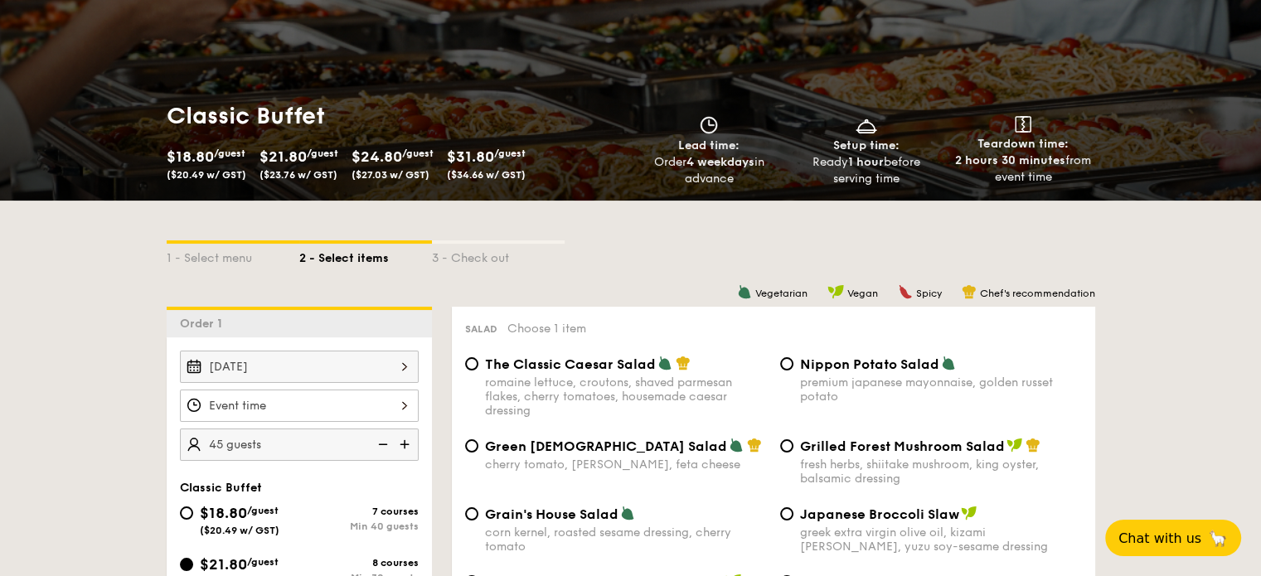
scroll to position [298, 0]
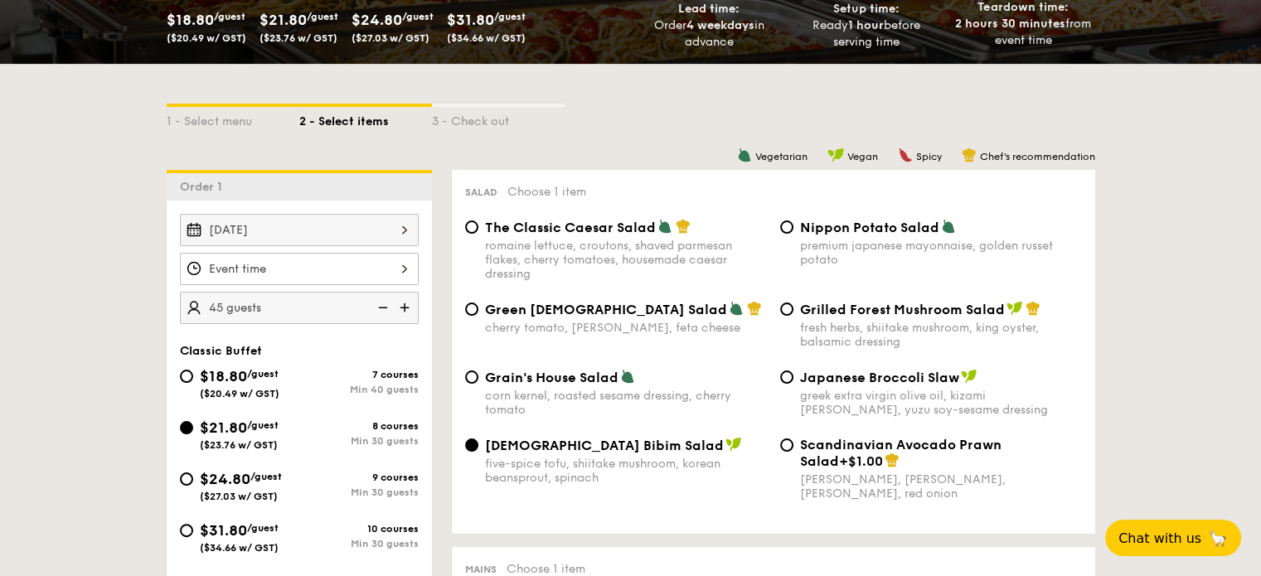
click at [382, 262] on div at bounding box center [299, 269] width 239 height 32
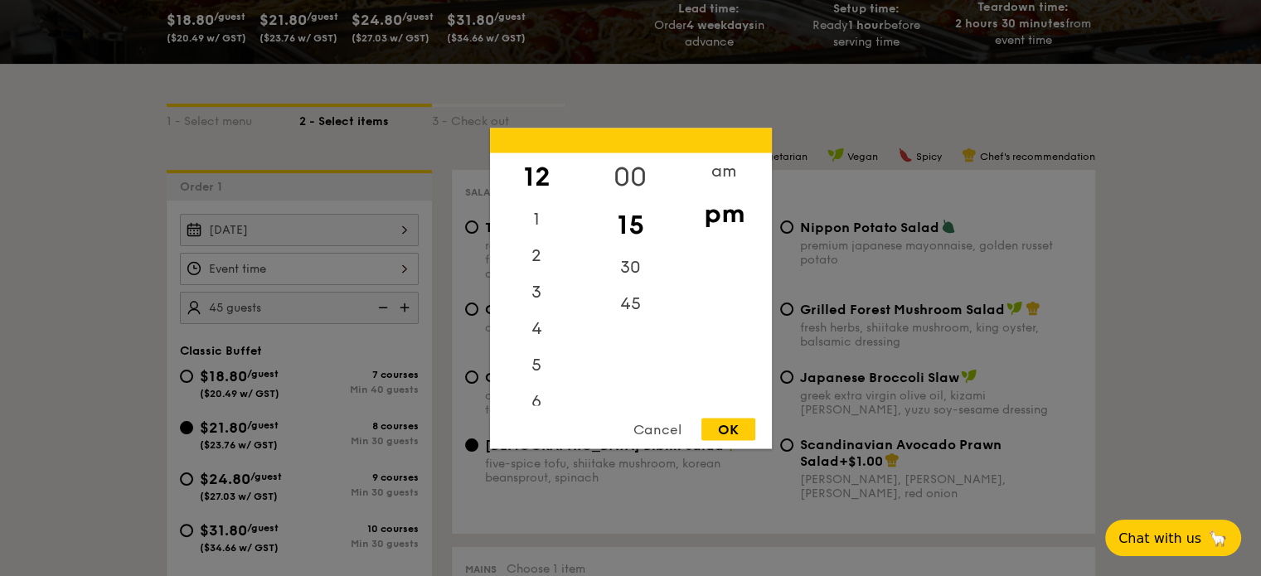
click at [621, 183] on div "00" at bounding box center [631, 177] width 94 height 48
click at [1204, 135] on div at bounding box center [630, 288] width 1261 height 576
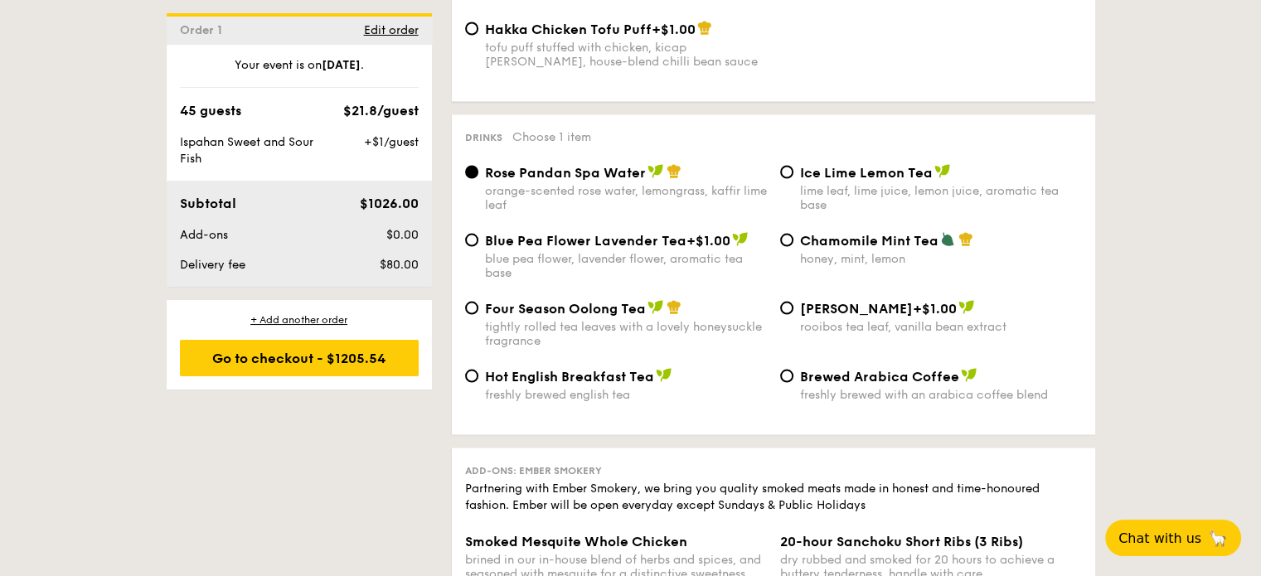
scroll to position [3283, 0]
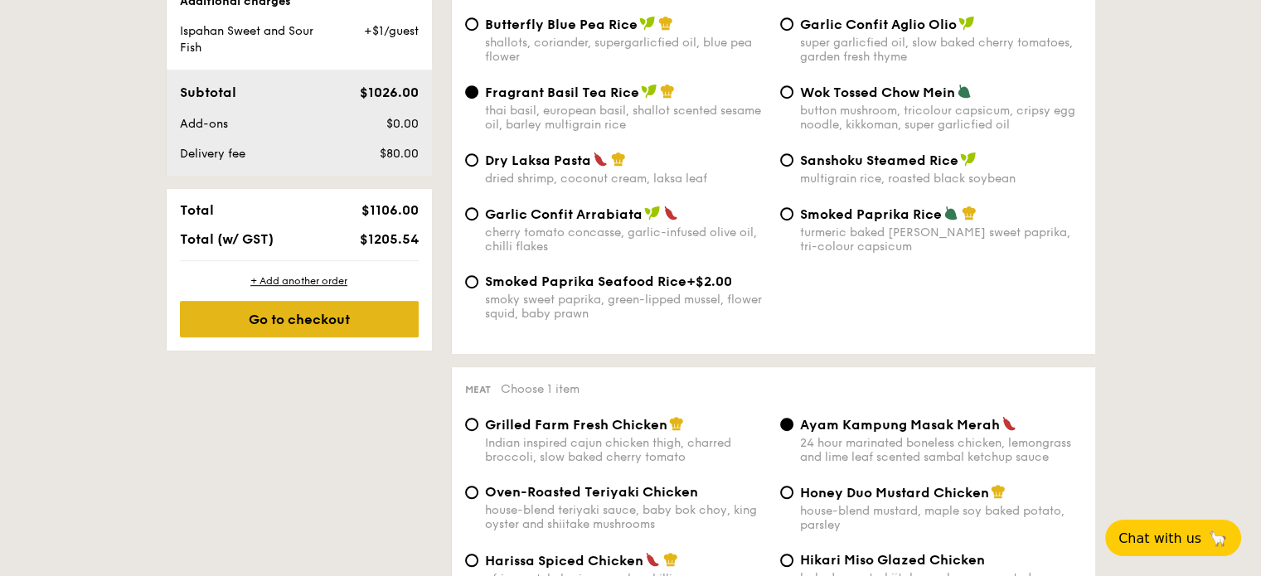
click at [310, 316] on div "Go to checkout" at bounding box center [299, 319] width 239 height 36
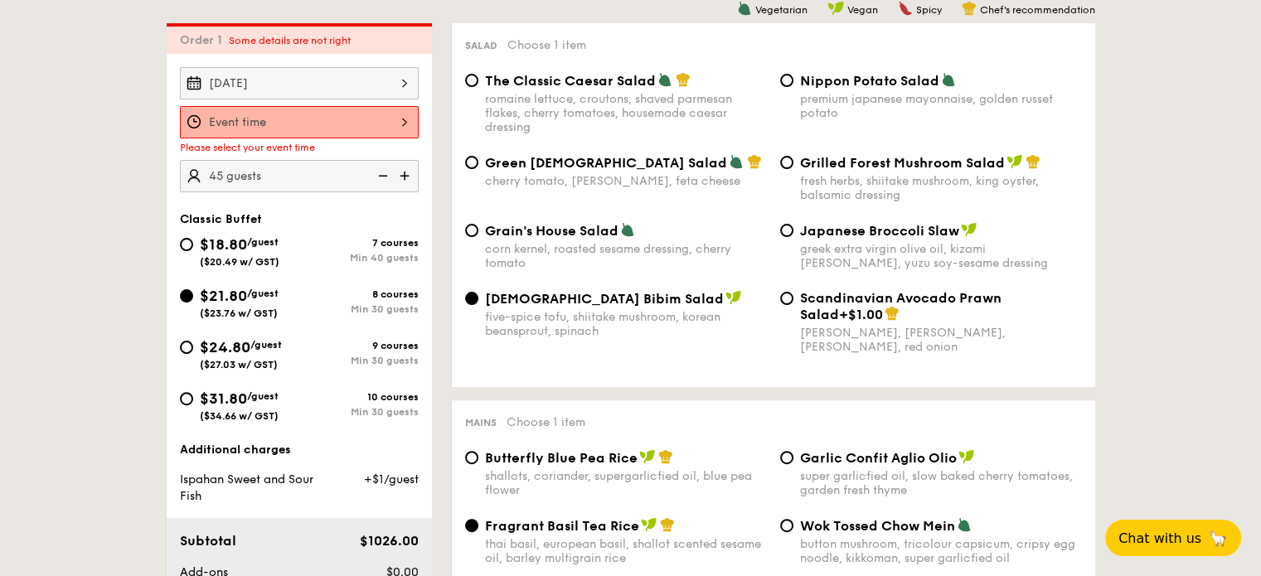
scroll to position [442, 0]
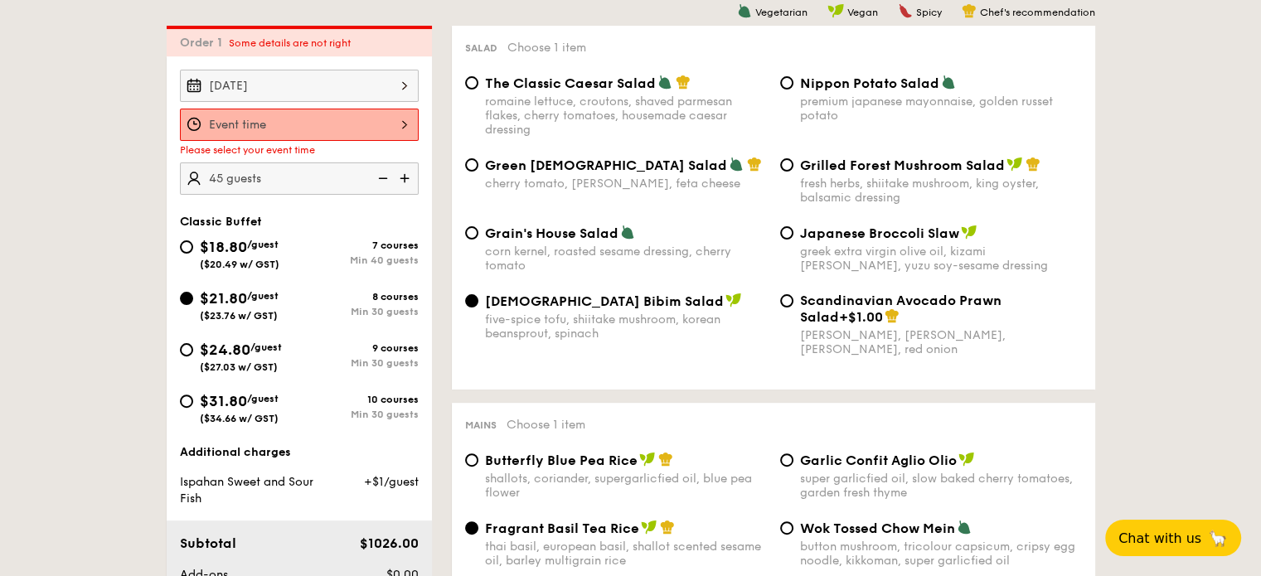
click at [395, 130] on div at bounding box center [299, 125] width 239 height 32
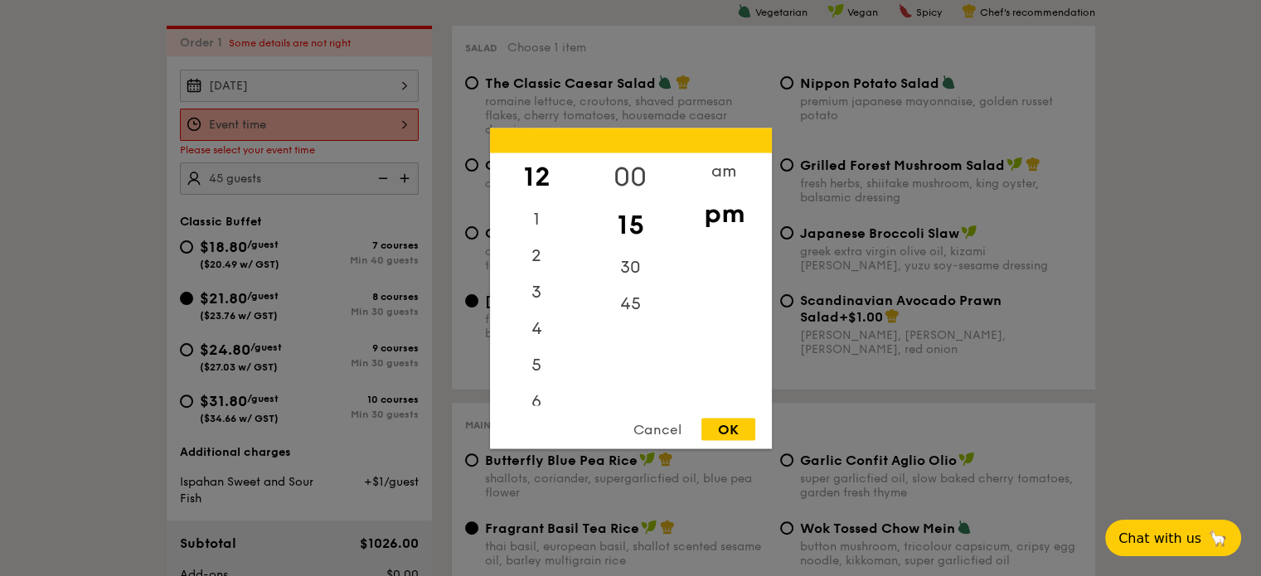
click at [631, 174] on div "00" at bounding box center [631, 177] width 94 height 48
click at [726, 425] on div "OK" at bounding box center [729, 429] width 54 height 22
type input "12:00PM"
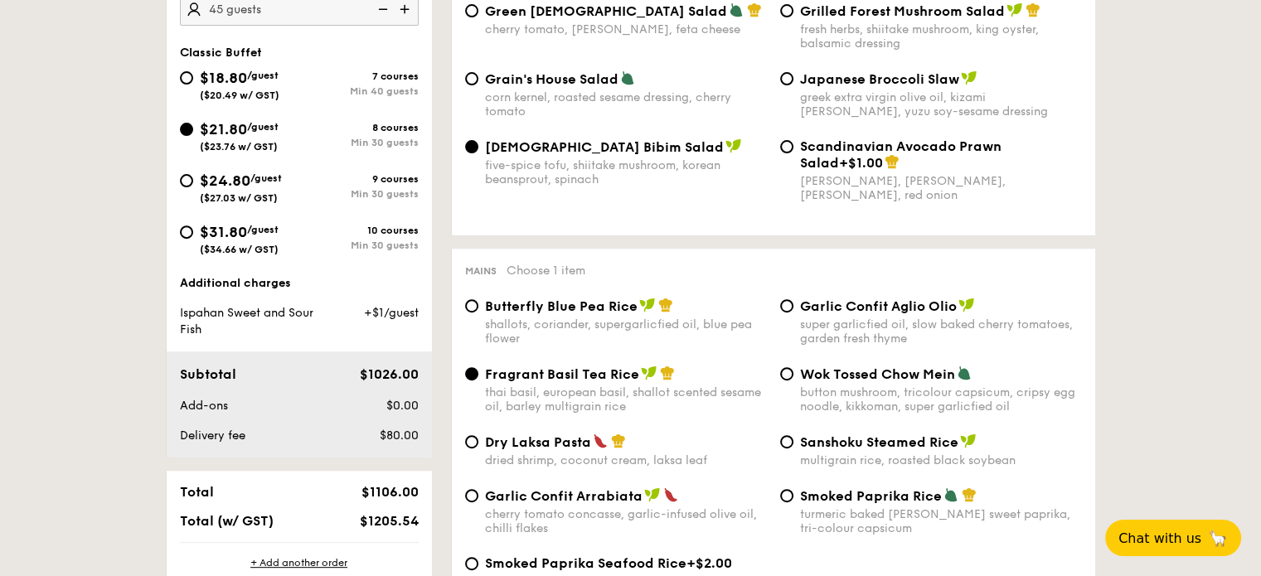
scroll to position [774, 0]
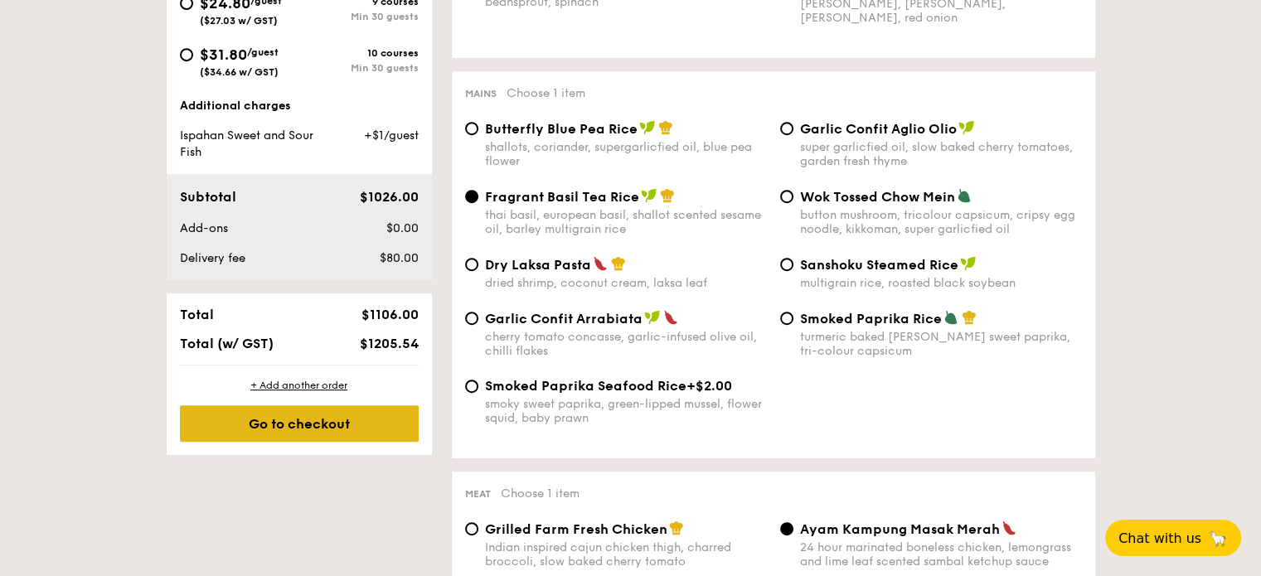
click at [313, 427] on div "Go to checkout" at bounding box center [299, 424] width 239 height 36
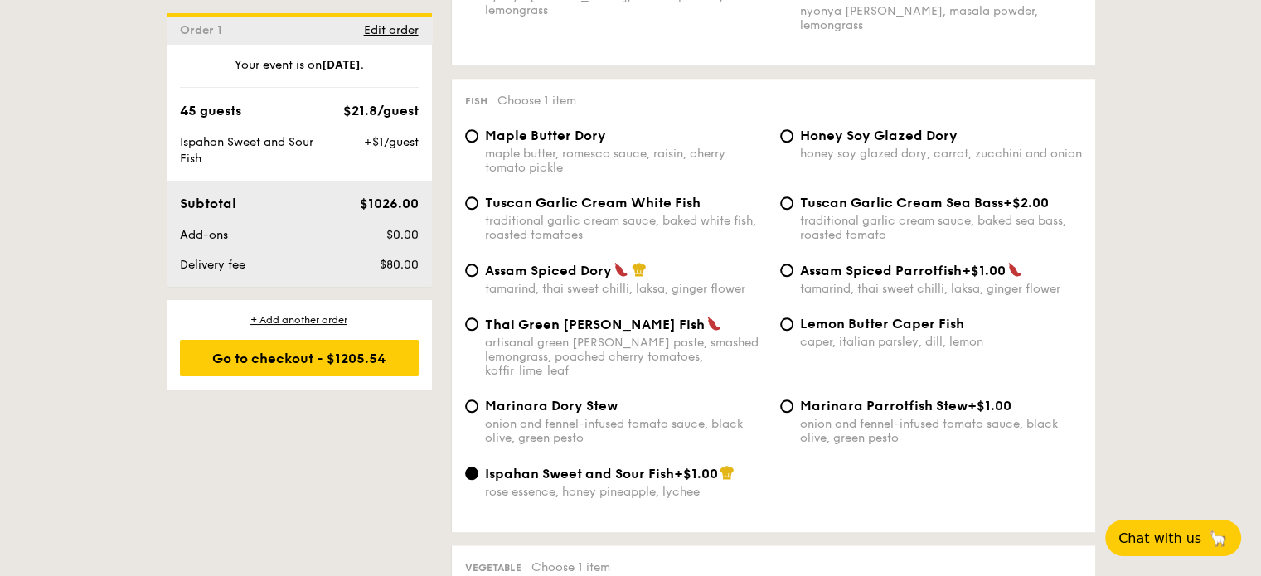
scroll to position [1625, 0]
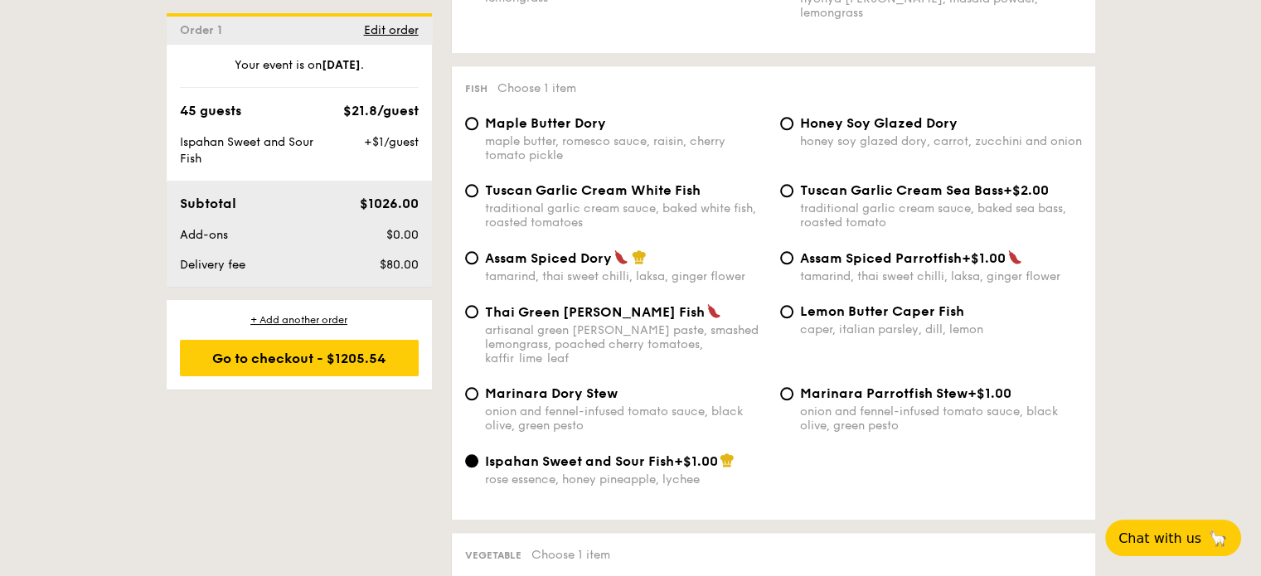
click at [796, 126] on div "Honey Soy Glazed Dory honey soy glazed dory, carrot, zucchini and onion" at bounding box center [931, 131] width 315 height 33
click at [786, 125] on input "Honey Soy Glazed Dory honey soy glazed dory, carrot, zucchini and onion" at bounding box center [786, 123] width 13 height 13
radio input "true"
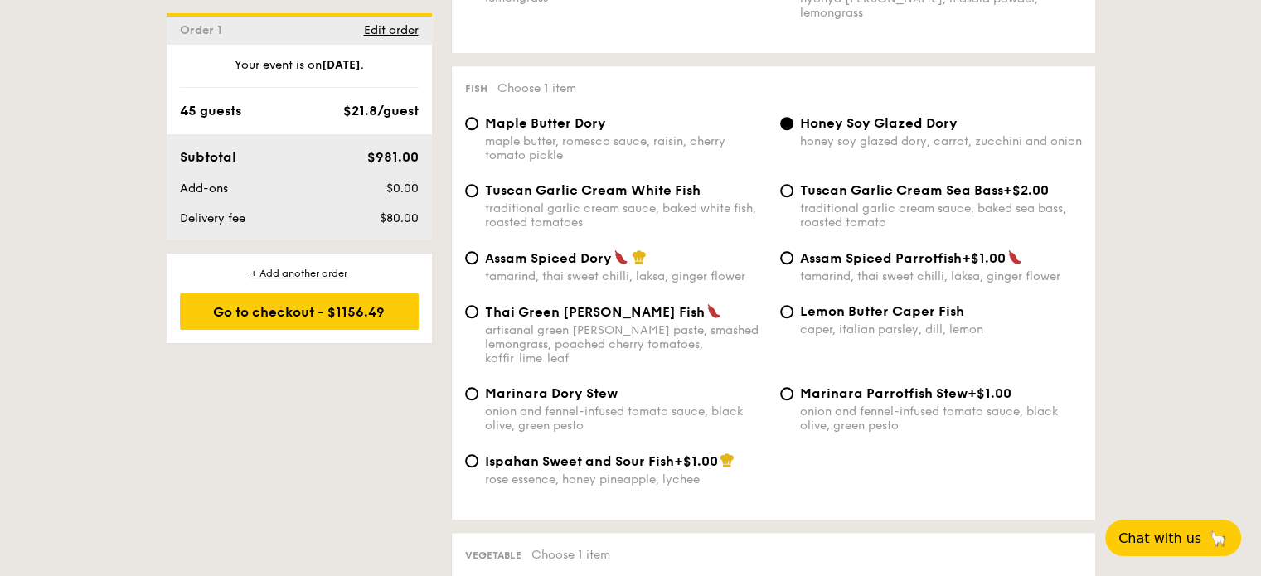
click at [482, 196] on div "Tuscan Garlic Cream White Fish traditional garlic cream sauce, baked white fish…" at bounding box center [616, 205] width 315 height 47
click at [472, 192] on input "Tuscan Garlic Cream White Fish traditional garlic cream sauce, baked white fish…" at bounding box center [471, 190] width 13 height 13
radio input "true"
click at [982, 475] on div "Ispahan Sweet and Sour Fish +$1.00 rose essence, honey pineapple, lychee" at bounding box center [774, 480] width 630 height 54
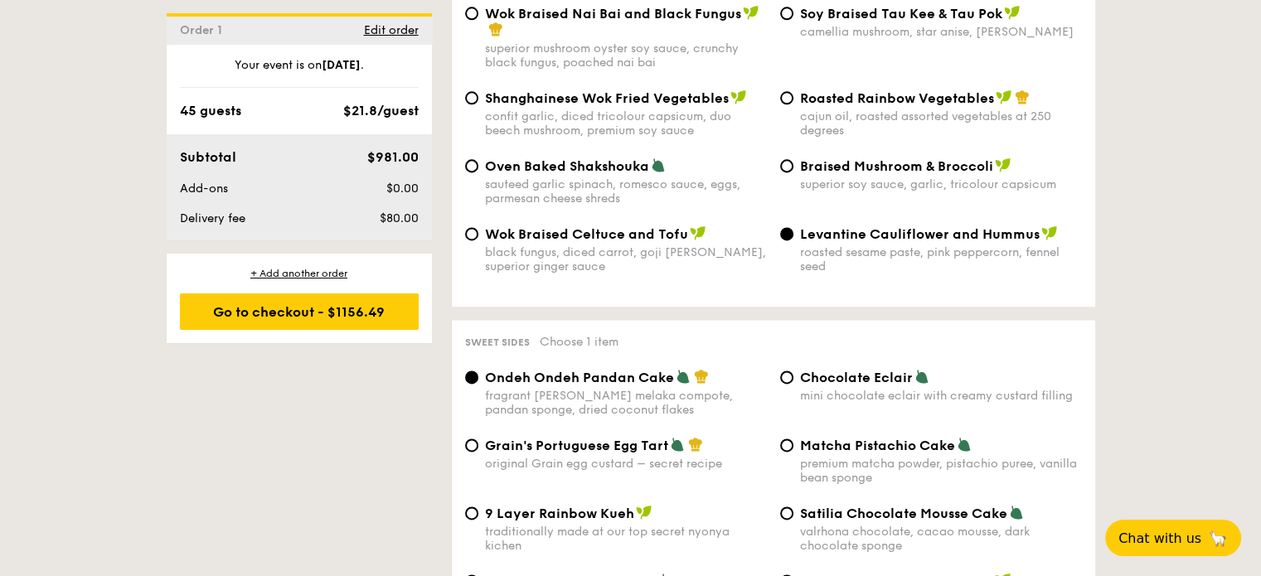
scroll to position [2122, 0]
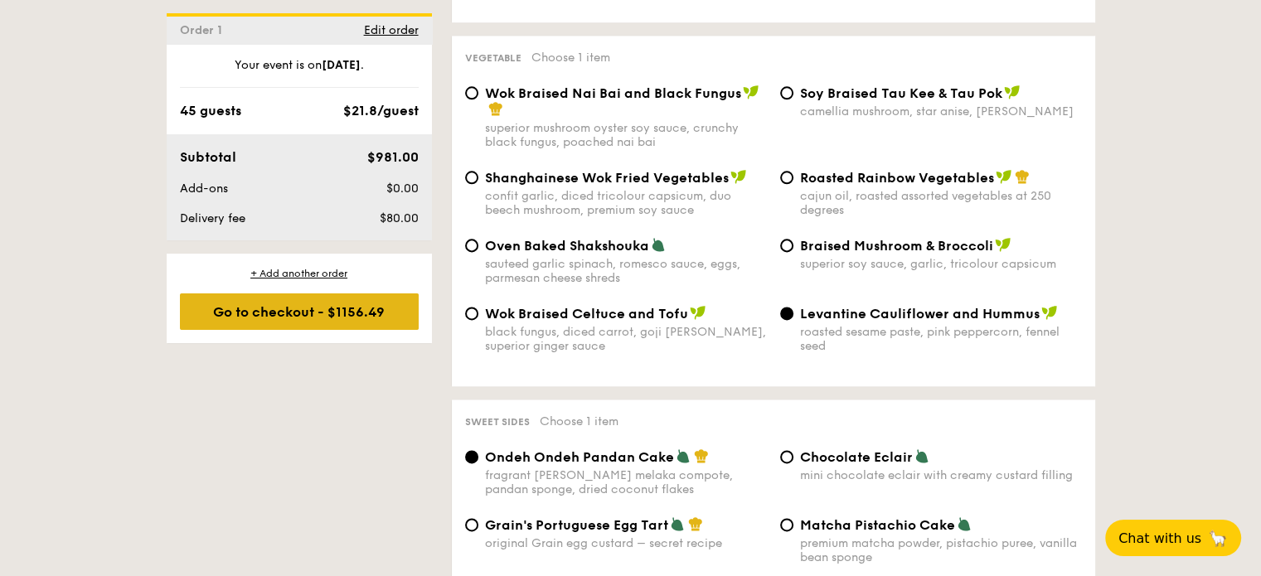
click at [279, 318] on div "Go to checkout - $1156.49" at bounding box center [299, 312] width 239 height 36
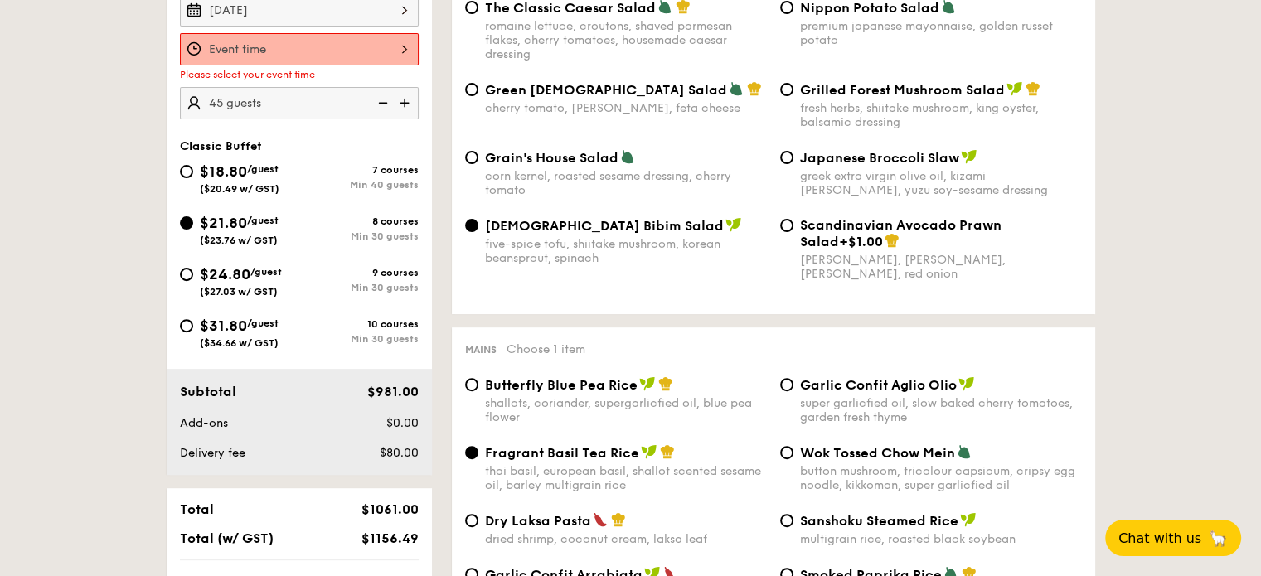
scroll to position [442, 0]
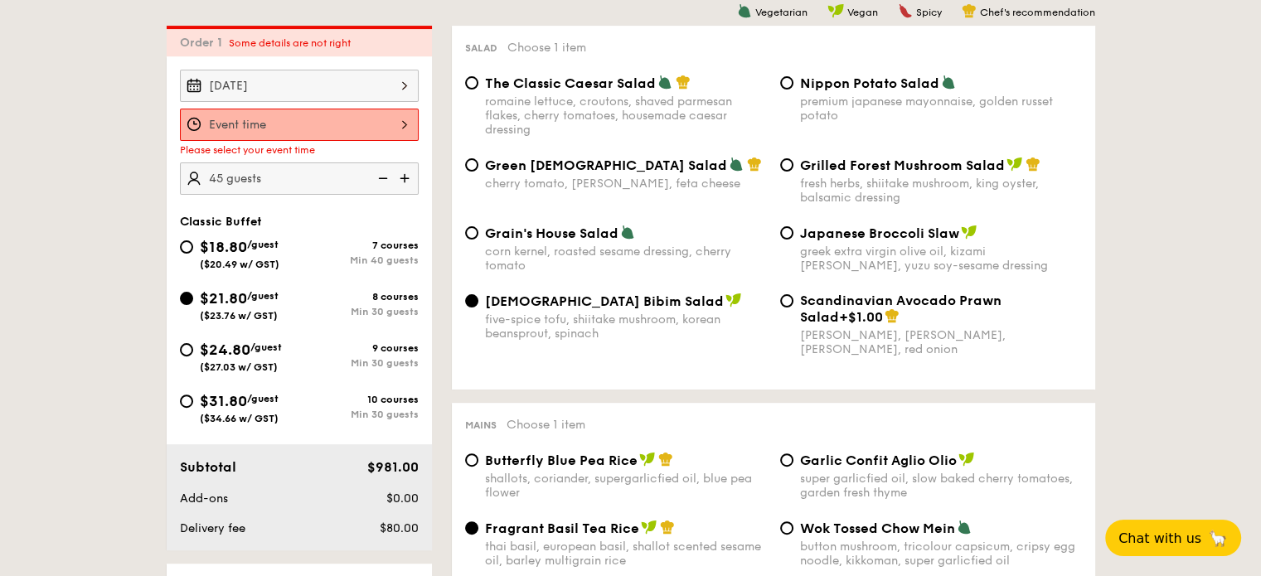
click at [399, 116] on div at bounding box center [299, 125] width 239 height 32
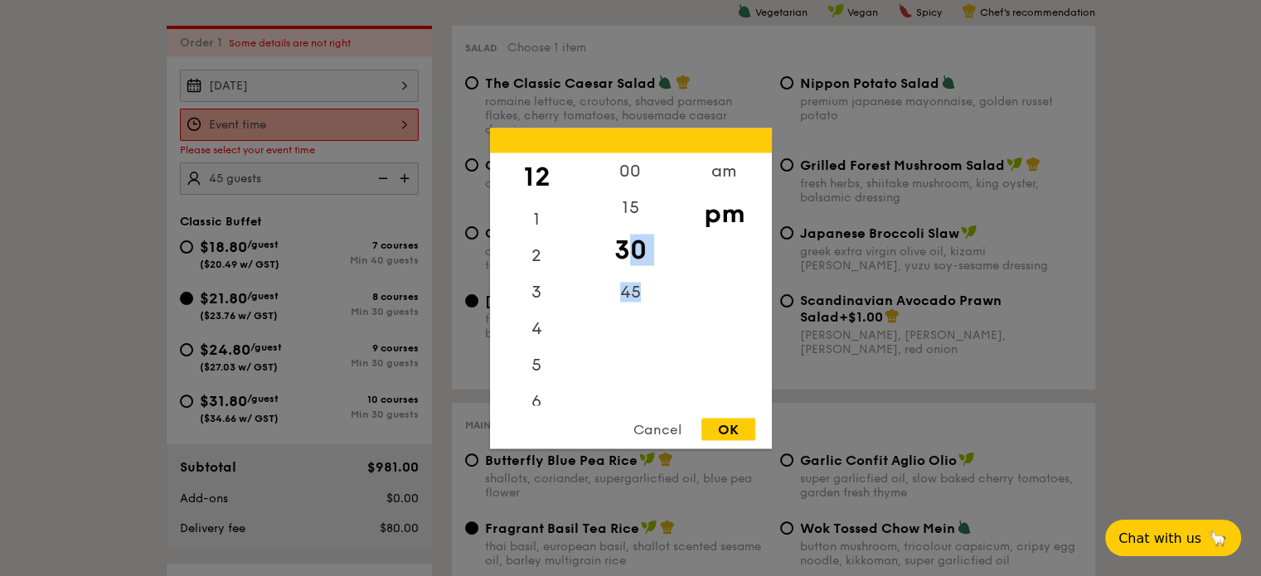
drag, startPoint x: 629, startPoint y: 245, endPoint x: 628, endPoint y: 226, distance: 19.1
click at [638, 303] on div "00 15 30 45" at bounding box center [631, 279] width 94 height 253
click at [629, 176] on div "00" at bounding box center [631, 177] width 94 height 48
click at [722, 425] on div "OK" at bounding box center [729, 429] width 54 height 22
type input "12:00PM"
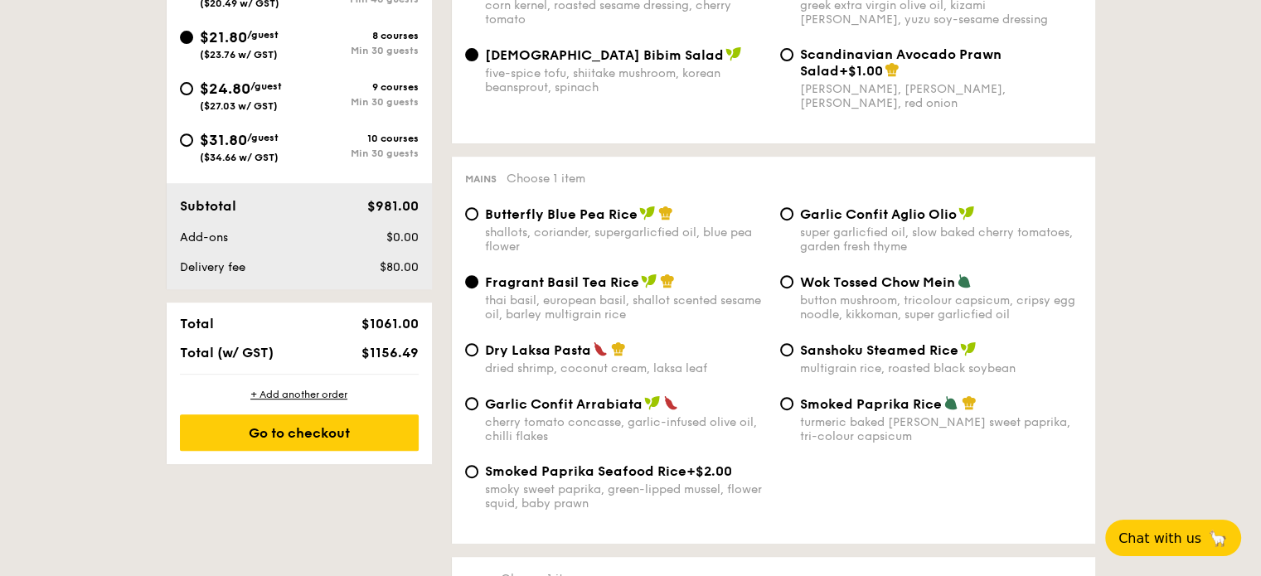
scroll to position [691, 0]
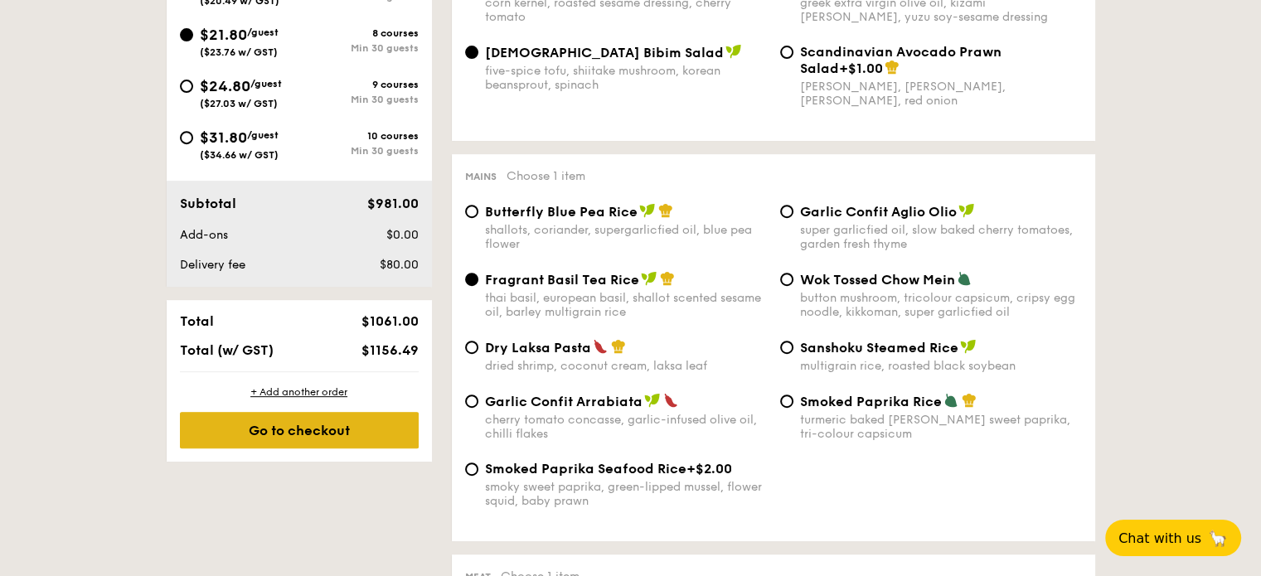
click at [348, 431] on div "Go to checkout" at bounding box center [299, 430] width 239 height 36
